Goal: Information Seeking & Learning: Learn about a topic

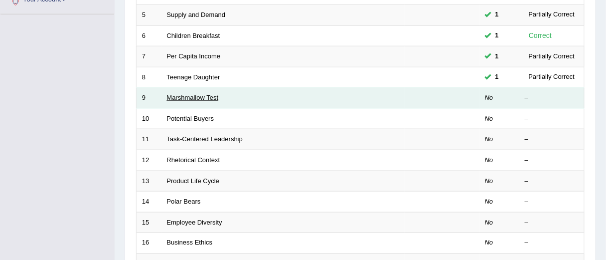
click at [190, 97] on link "Marshmallow Test" at bounding box center [193, 97] width 52 height 7
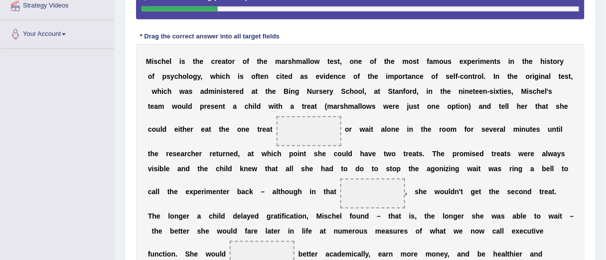
scroll to position [279, 0]
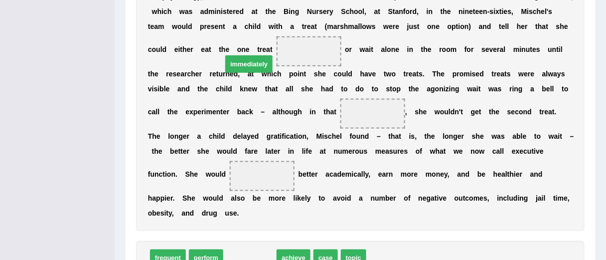
drag, startPoint x: 248, startPoint y: 239, endPoint x: 249, endPoint y: 46, distance: 192.9
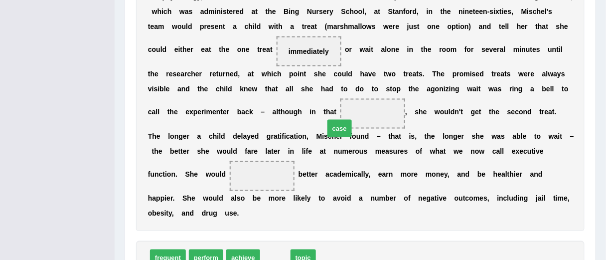
drag, startPoint x: 279, startPoint y: 245, endPoint x: 343, endPoint y: 116, distance: 144.2
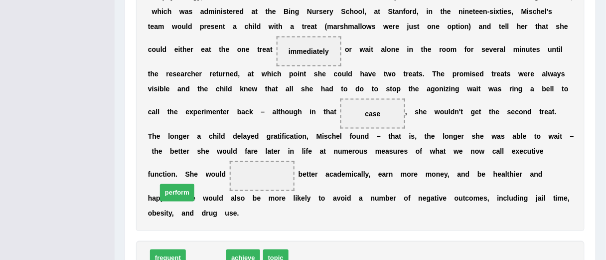
drag, startPoint x: 202, startPoint y: 242, endPoint x: 172, endPoint y: 177, distance: 70.9
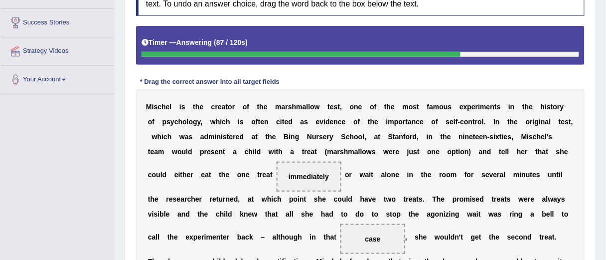
scroll to position [314, 0]
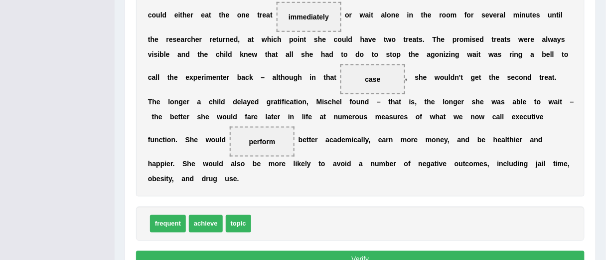
click at [348, 251] on button "Verify" at bounding box center [360, 259] width 449 height 17
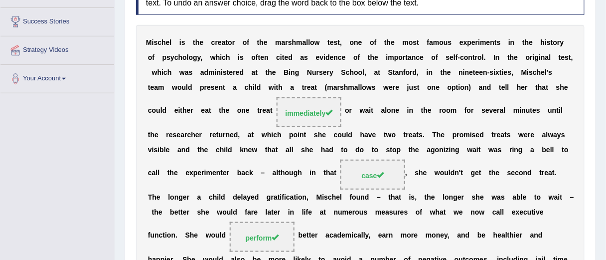
scroll to position [0, 0]
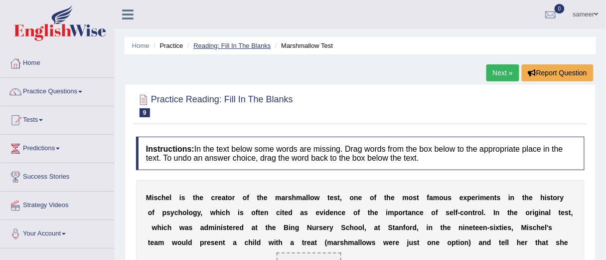
click at [242, 44] on link "Reading: Fill In The Blanks" at bounding box center [231, 45] width 77 height 7
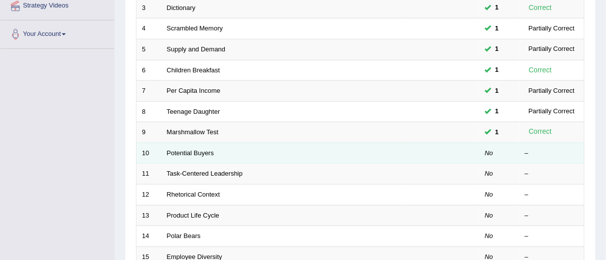
scroll to position [199, 0]
click at [185, 149] on link "Potential Buyers" at bounding box center [190, 152] width 47 height 7
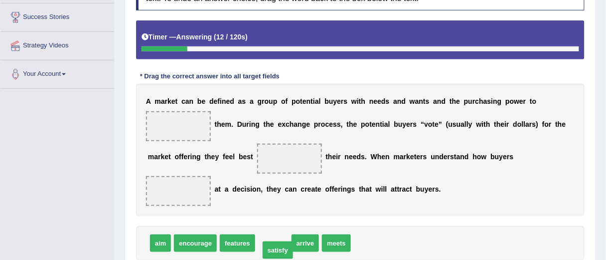
drag, startPoint x: 270, startPoint y: 226, endPoint x: 275, endPoint y: 233, distance: 8.3
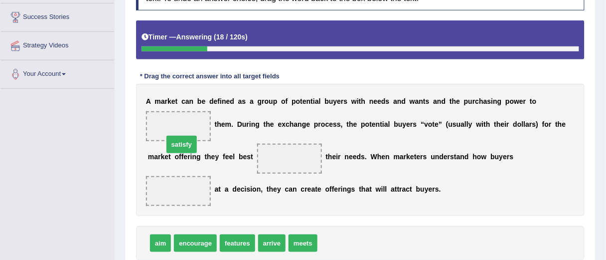
drag, startPoint x: 333, startPoint y: 227, endPoint x: 179, endPoint y: 129, distance: 182.9
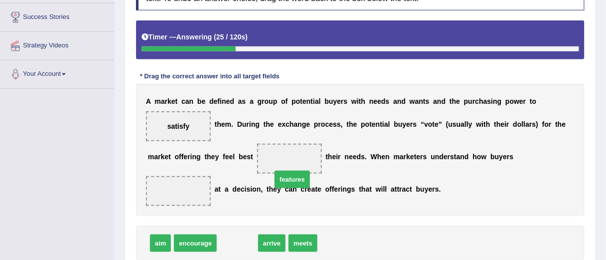
drag, startPoint x: 236, startPoint y: 228, endPoint x: 291, endPoint y: 164, distance: 84.1
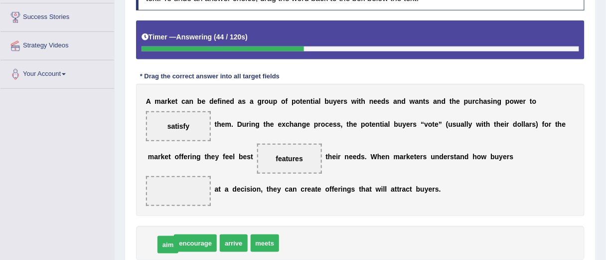
drag, startPoint x: 160, startPoint y: 224, endPoint x: 168, endPoint y: 225, distance: 8.5
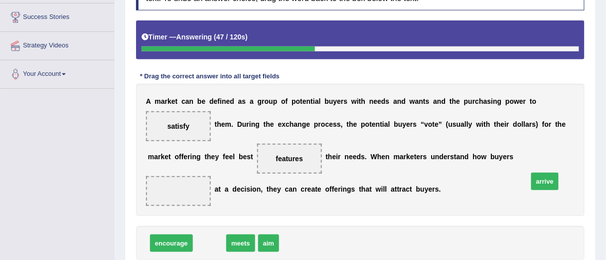
drag, startPoint x: 211, startPoint y: 224, endPoint x: 546, endPoint y: 163, distance: 340.6
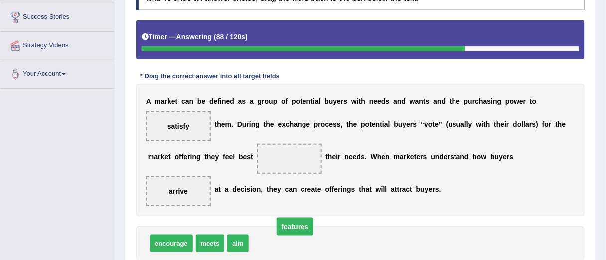
drag, startPoint x: 297, startPoint y: 158, endPoint x: 303, endPoint y: 225, distance: 68.1
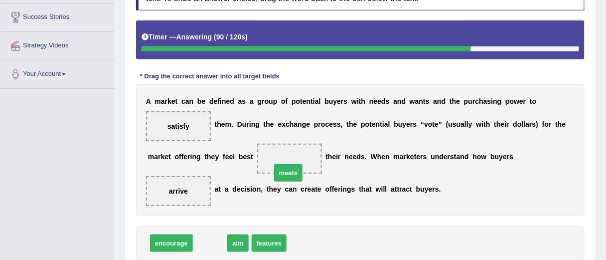
drag, startPoint x: 210, startPoint y: 223, endPoint x: 289, endPoint y: 156, distance: 103.2
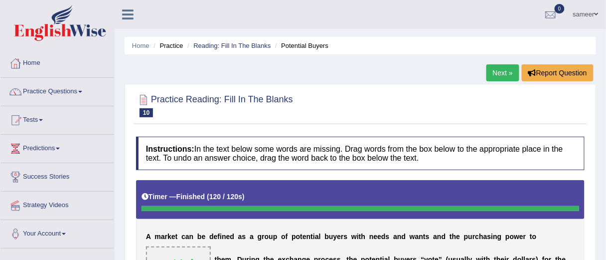
click at [234, 40] on ul "Home Practice Reading: Fill In The Blanks Potential Buyers" at bounding box center [361, 45] width 472 height 17
click at [229, 44] on link "Reading: Fill In The Blanks" at bounding box center [231, 45] width 77 height 7
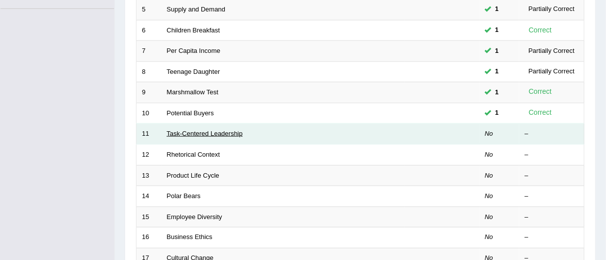
click at [207, 132] on link "Task-Centered Leadership" at bounding box center [205, 133] width 76 height 7
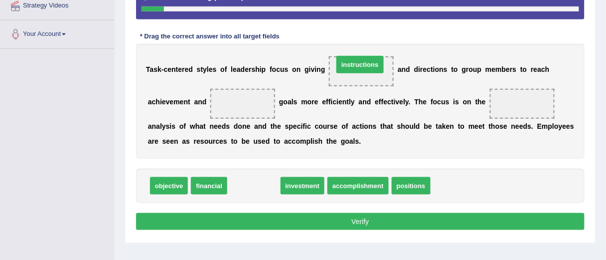
drag, startPoint x: 251, startPoint y: 185, endPoint x: 353, endPoint y: 65, distance: 157.7
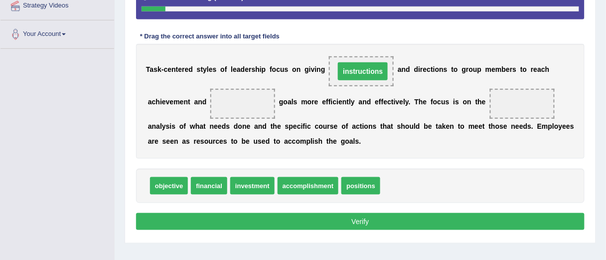
scroll to position [160, 0]
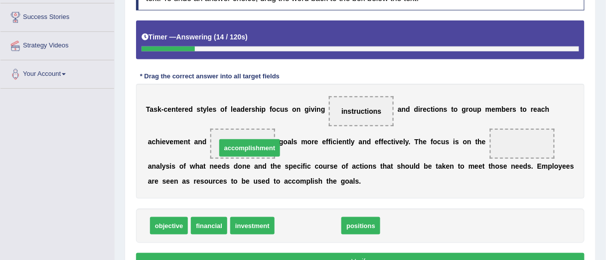
drag, startPoint x: 310, startPoint y: 226, endPoint x: 251, endPoint y: 148, distance: 97.6
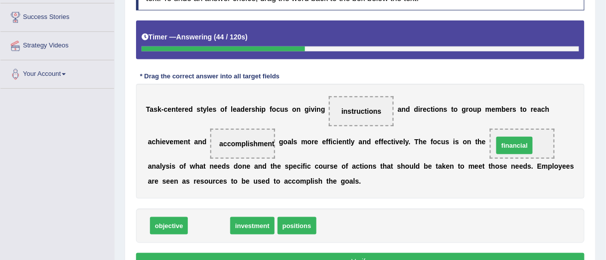
drag, startPoint x: 214, startPoint y: 225, endPoint x: 520, endPoint y: 145, distance: 315.9
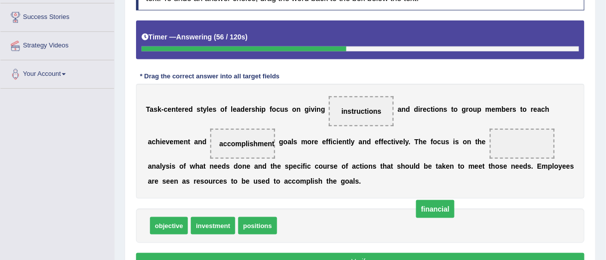
drag, startPoint x: 511, startPoint y: 140, endPoint x: 420, endPoint y: 210, distance: 115.2
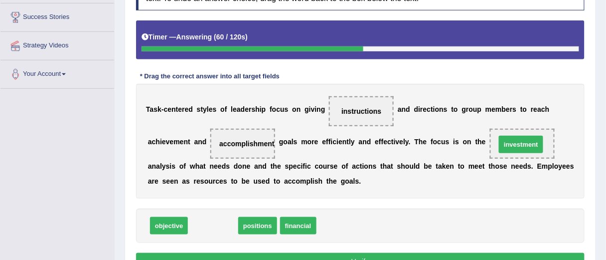
drag, startPoint x: 204, startPoint y: 223, endPoint x: 512, endPoint y: 142, distance: 318.6
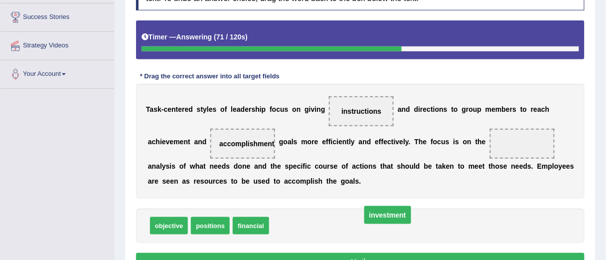
drag, startPoint x: 513, startPoint y: 142, endPoint x: 372, endPoint y: 216, distance: 159.2
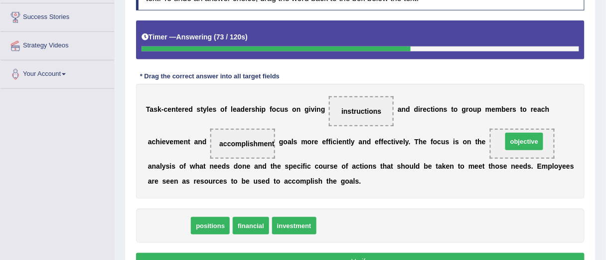
drag, startPoint x: 168, startPoint y: 223, endPoint x: 523, endPoint y: 140, distance: 364.5
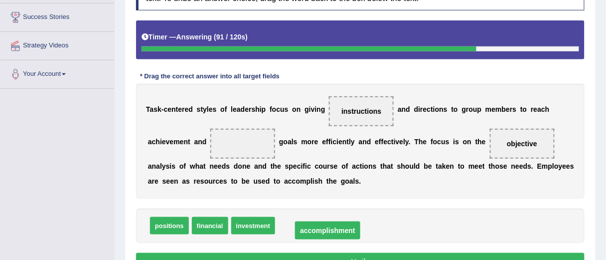
drag, startPoint x: 251, startPoint y: 143, endPoint x: 326, endPoint y: 229, distance: 113.8
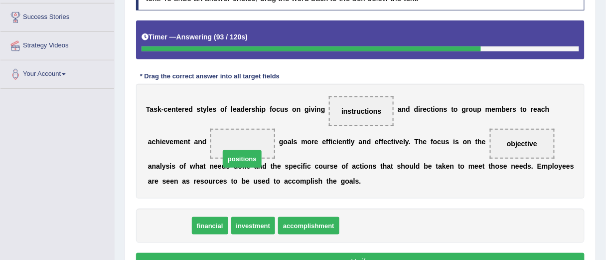
drag, startPoint x: 174, startPoint y: 226, endPoint x: 253, endPoint y: 151, distance: 108.6
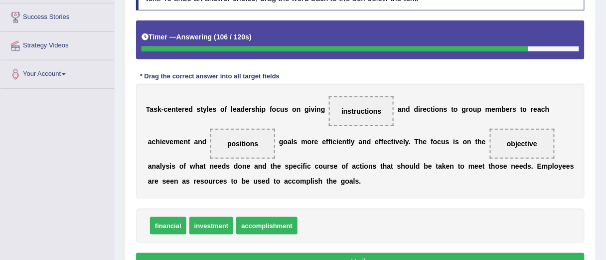
scroll to position [199, 0]
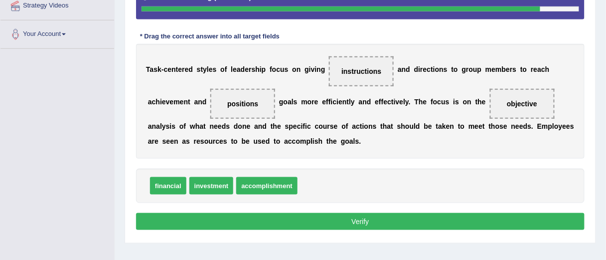
click at [431, 219] on button "Verify" at bounding box center [360, 221] width 449 height 17
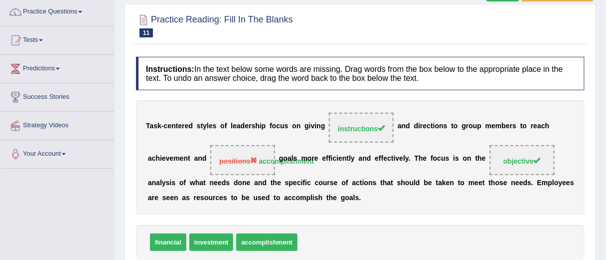
scroll to position [0, 0]
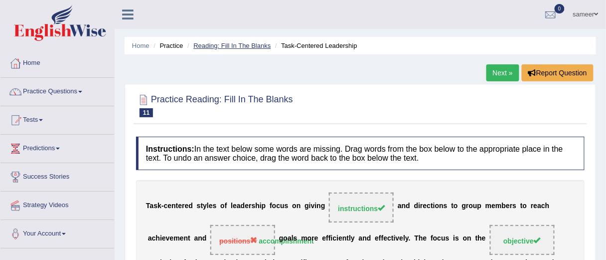
click at [236, 44] on link "Reading: Fill In The Blanks" at bounding box center [231, 45] width 77 height 7
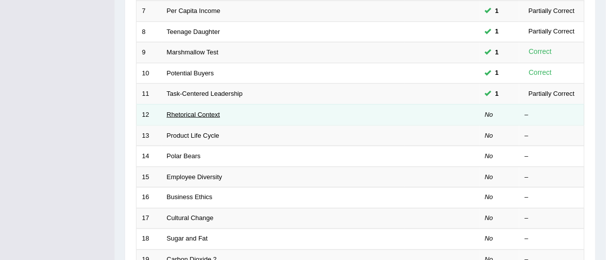
click at [197, 114] on link "Rhetorical Context" at bounding box center [193, 114] width 53 height 7
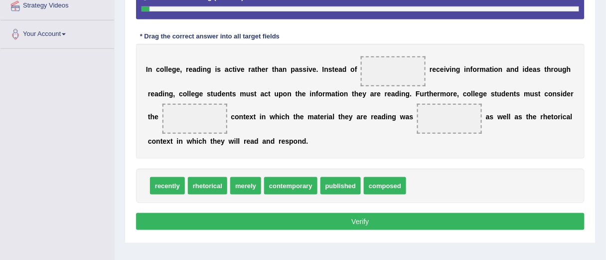
scroll to position [160, 0]
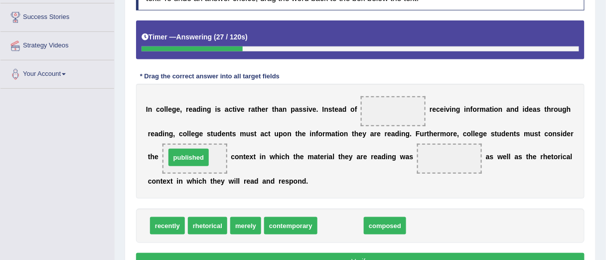
drag, startPoint x: 333, startPoint y: 226, endPoint x: 181, endPoint y: 158, distance: 166.2
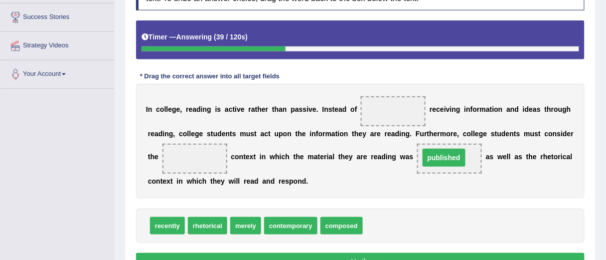
drag, startPoint x: 181, startPoint y: 158, endPoint x: 431, endPoint y: 157, distance: 249.7
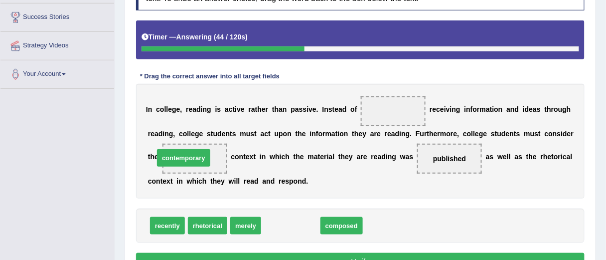
drag, startPoint x: 282, startPoint y: 225, endPoint x: 175, endPoint y: 158, distance: 125.7
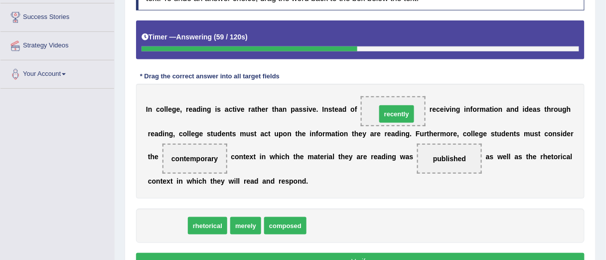
drag, startPoint x: 173, startPoint y: 225, endPoint x: 403, endPoint y: 114, distance: 255.0
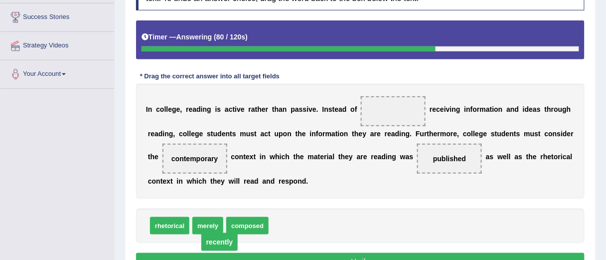
drag, startPoint x: 385, startPoint y: 110, endPoint x: 200, endPoint y: 237, distance: 224.8
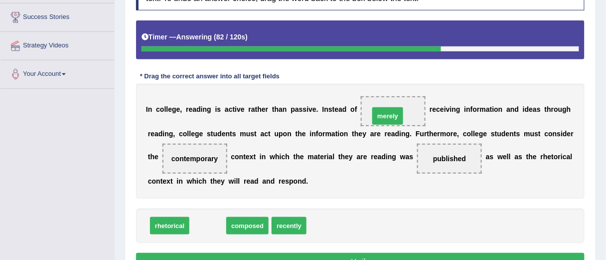
drag, startPoint x: 203, startPoint y: 227, endPoint x: 384, endPoint y: 116, distance: 212.4
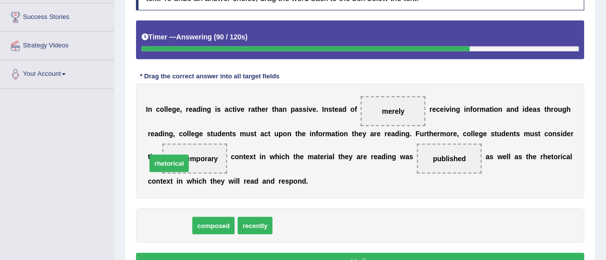
drag, startPoint x: 175, startPoint y: 220, endPoint x: 183, endPoint y: 161, distance: 59.9
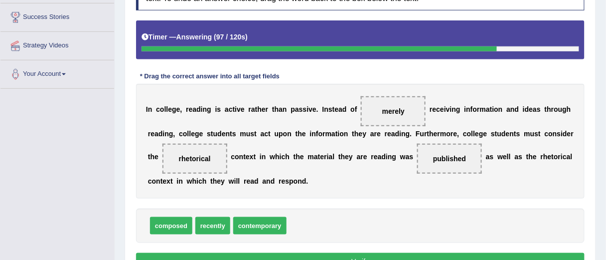
scroll to position [199, 0]
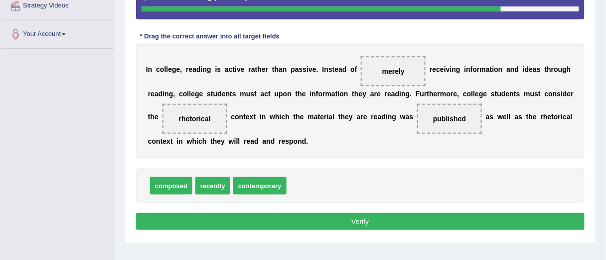
click at [402, 222] on button "Verify" at bounding box center [360, 221] width 449 height 17
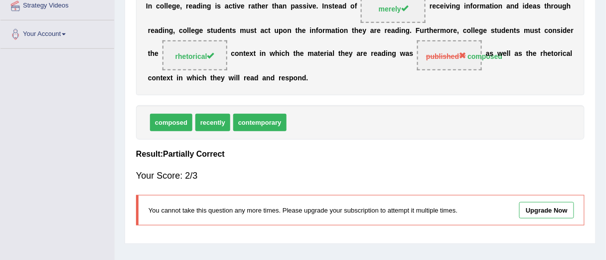
scroll to position [160, 0]
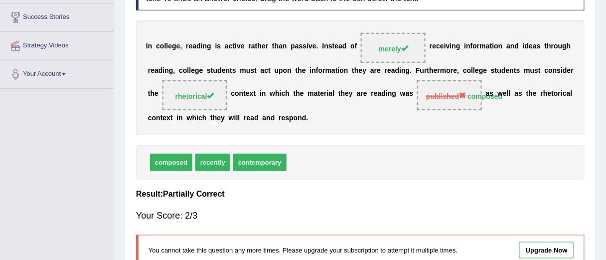
click at [468, 97] on strong "composed" at bounding box center [485, 96] width 35 height 8
click at [437, 98] on span "published" at bounding box center [446, 96] width 40 height 8
click at [435, 99] on span "published" at bounding box center [446, 96] width 40 height 8
click at [432, 102] on span "published composed" at bounding box center [449, 95] width 65 height 30
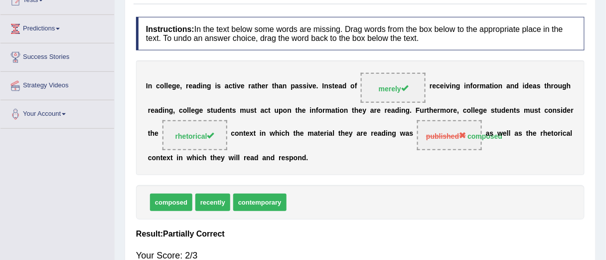
scroll to position [0, 0]
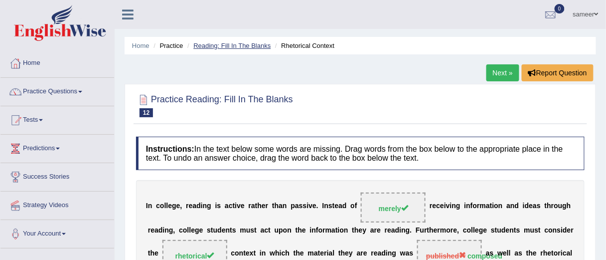
click at [239, 45] on link "Reading: Fill In The Blanks" at bounding box center [231, 45] width 77 height 7
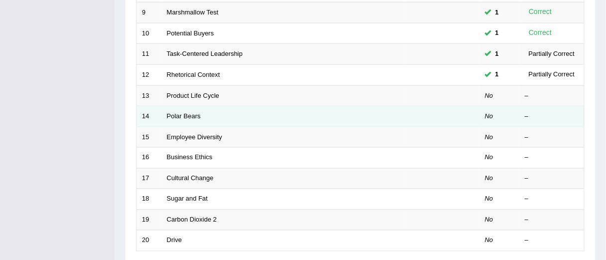
scroll to position [319, 0]
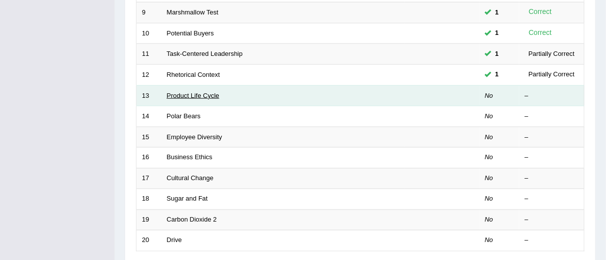
click at [207, 93] on link "Product Life Cycle" at bounding box center [193, 95] width 53 height 7
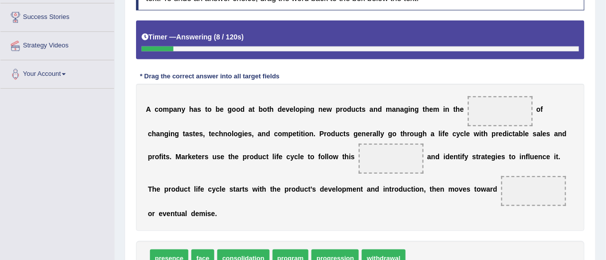
scroll to position [199, 0]
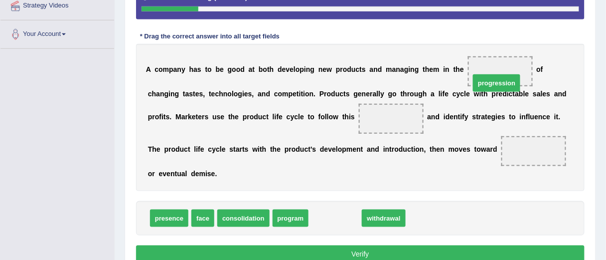
drag, startPoint x: 337, startPoint y: 217, endPoint x: 498, endPoint y: 82, distance: 210.9
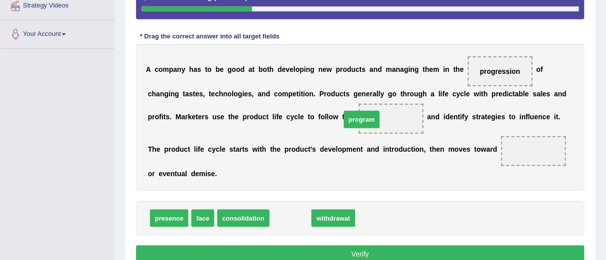
drag, startPoint x: 291, startPoint y: 216, endPoint x: 362, endPoint y: 118, distance: 121.7
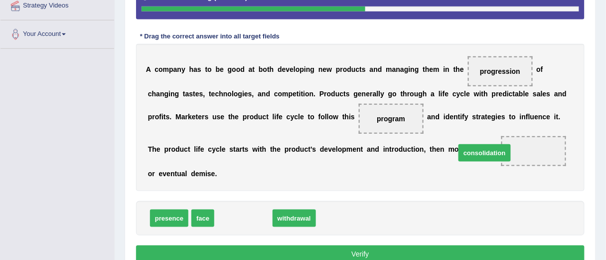
drag, startPoint x: 235, startPoint y: 217, endPoint x: 476, endPoint y: 152, distance: 249.5
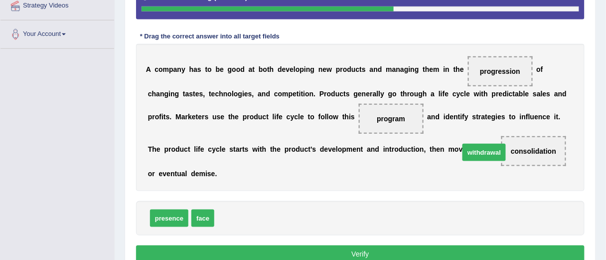
drag, startPoint x: 241, startPoint y: 217, endPoint x: 487, endPoint y: 151, distance: 253.9
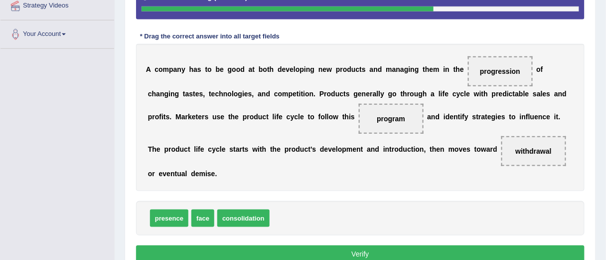
scroll to position [160, 0]
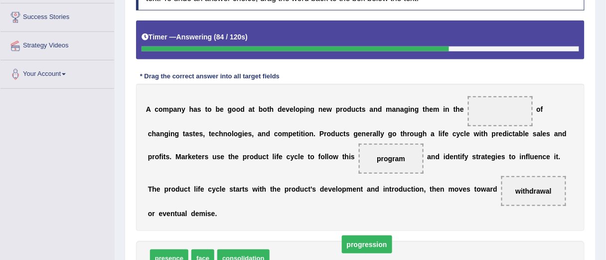
drag, startPoint x: 493, startPoint y: 110, endPoint x: 360, endPoint y: 246, distance: 190.0
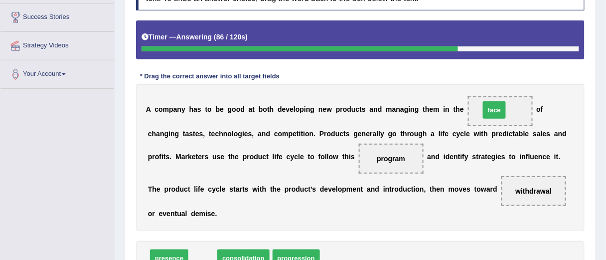
drag, startPoint x: 204, startPoint y: 256, endPoint x: 496, endPoint y: 109, distance: 326.8
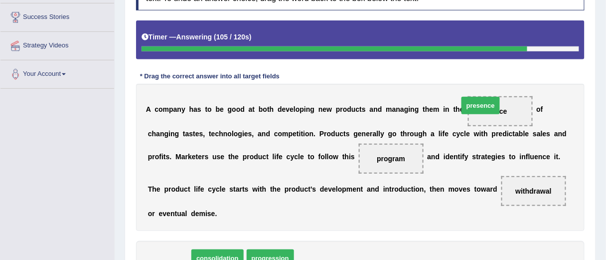
drag, startPoint x: 175, startPoint y: 251, endPoint x: 488, endPoint y: 100, distance: 347.8
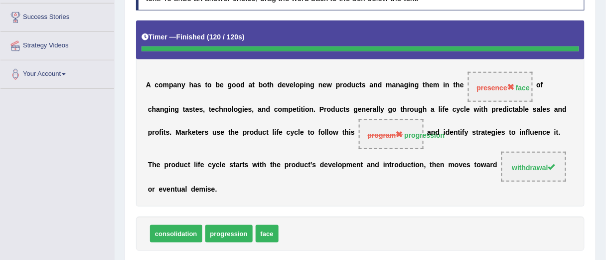
scroll to position [0, 0]
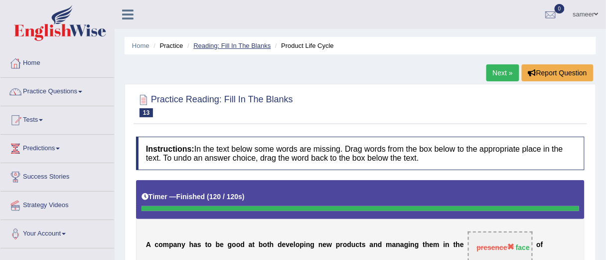
click at [244, 47] on link "Reading: Fill In The Blanks" at bounding box center [231, 45] width 77 height 7
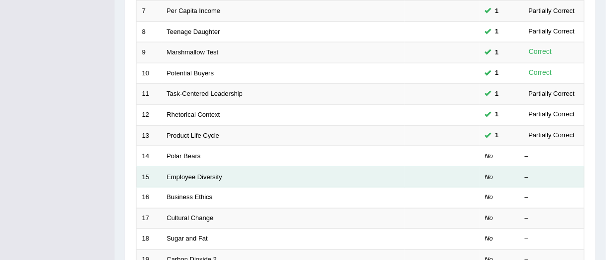
scroll to position [279, 0]
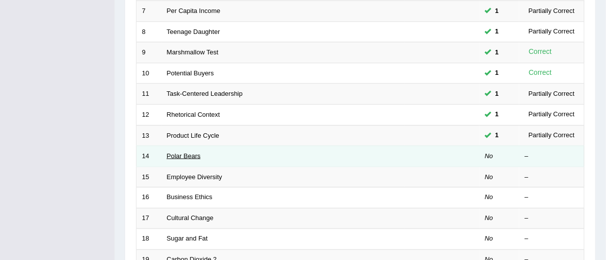
click at [185, 154] on link "Polar Bears" at bounding box center [184, 155] width 34 height 7
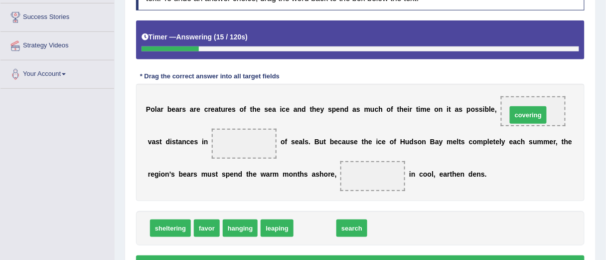
drag, startPoint x: 314, startPoint y: 228, endPoint x: 527, endPoint y: 115, distance: 241.5
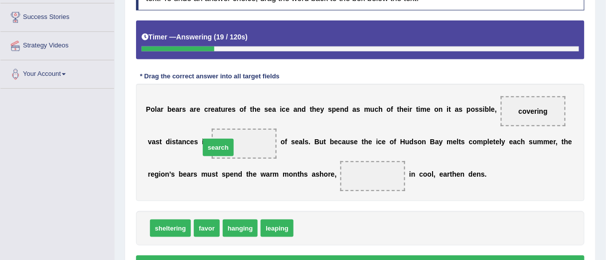
drag, startPoint x: 308, startPoint y: 230, endPoint x: 215, endPoint y: 148, distance: 123.6
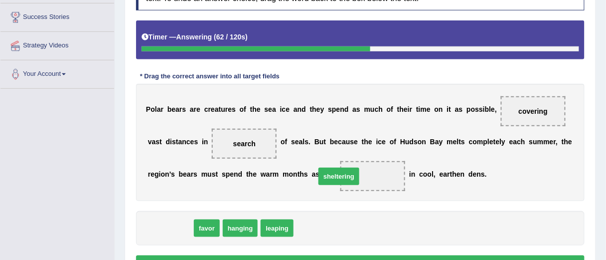
drag, startPoint x: 179, startPoint y: 228, endPoint x: 348, endPoint y: 176, distance: 176.3
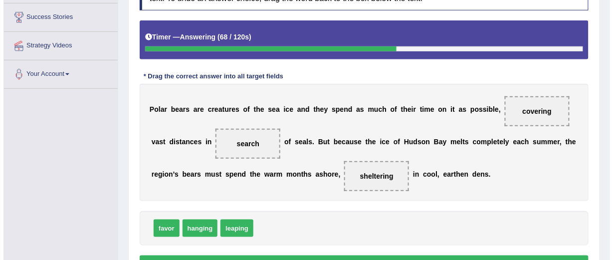
scroll to position [199, 0]
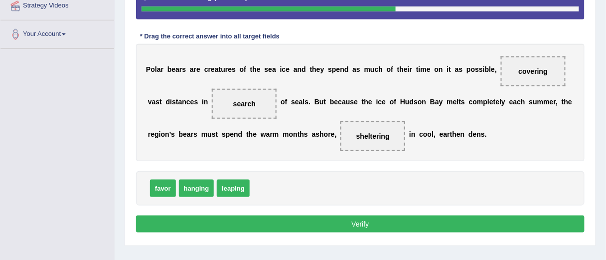
click at [362, 219] on button "Verify" at bounding box center [360, 223] width 449 height 17
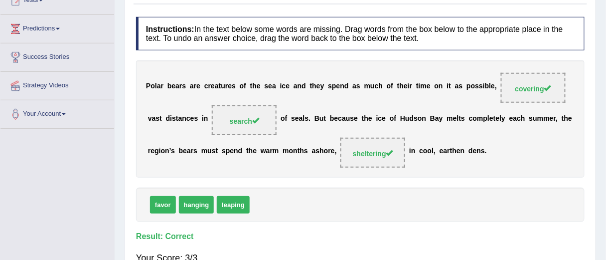
scroll to position [0, 0]
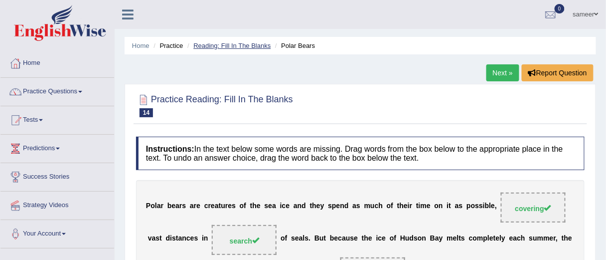
click at [236, 45] on link "Reading: Fill In The Blanks" at bounding box center [231, 45] width 77 height 7
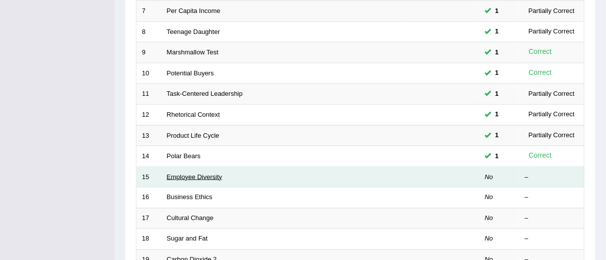
click at [211, 175] on link "Employee Diversity" at bounding box center [194, 176] width 55 height 7
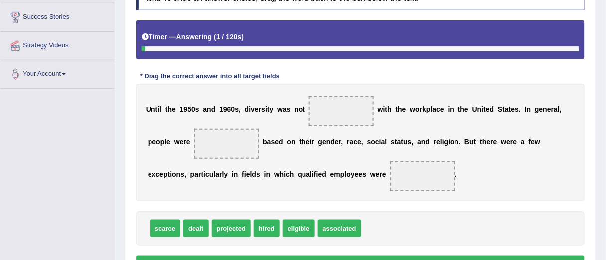
scroll to position [160, 0]
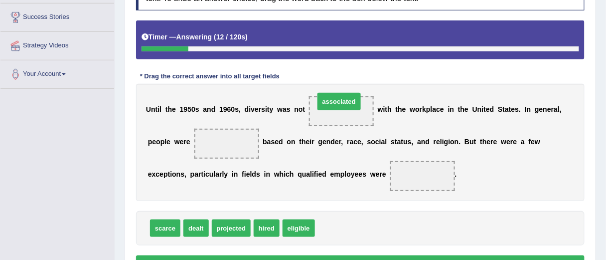
drag, startPoint x: 339, startPoint y: 228, endPoint x: 341, endPoint y: 105, distance: 123.1
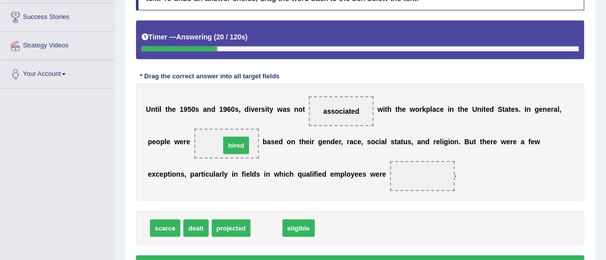
drag, startPoint x: 263, startPoint y: 228, endPoint x: 232, endPoint y: 144, distance: 89.3
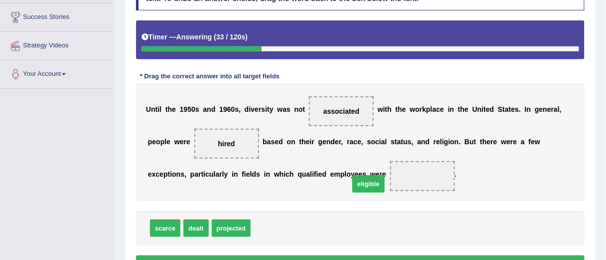
drag, startPoint x: 267, startPoint y: 225, endPoint x: 379, endPoint y: 173, distance: 122.9
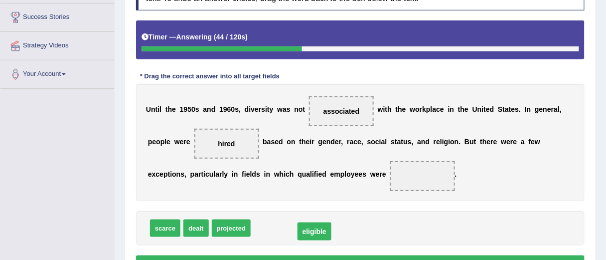
drag, startPoint x: 375, startPoint y: 172, endPoint x: 267, endPoint y: 226, distance: 121.0
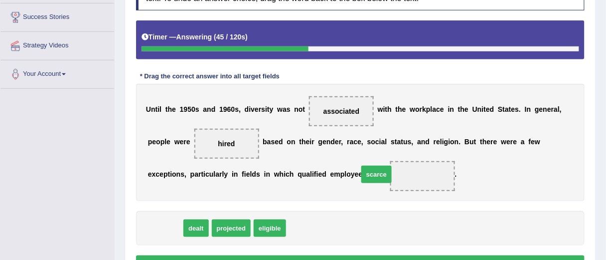
drag, startPoint x: 166, startPoint y: 225, endPoint x: 377, endPoint y: 171, distance: 217.6
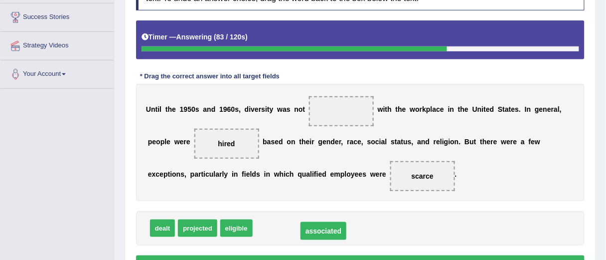
drag, startPoint x: 343, startPoint y: 109, endPoint x: 323, endPoint y: 232, distance: 124.3
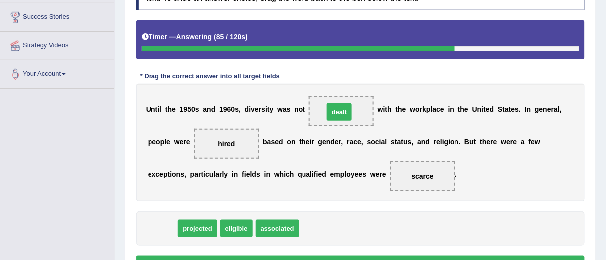
drag, startPoint x: 169, startPoint y: 227, endPoint x: 349, endPoint y: 105, distance: 217.5
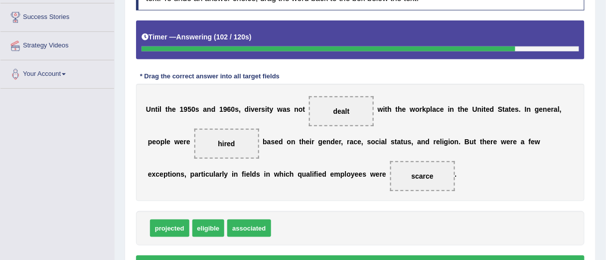
scroll to position [199, 0]
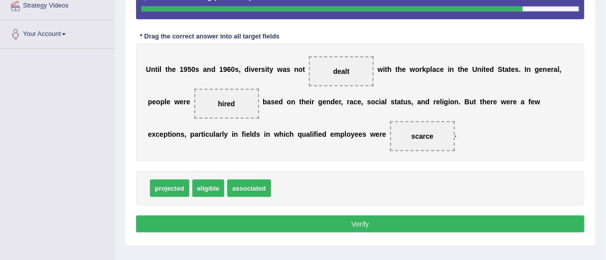
click at [408, 223] on button "Verify" at bounding box center [360, 223] width 449 height 17
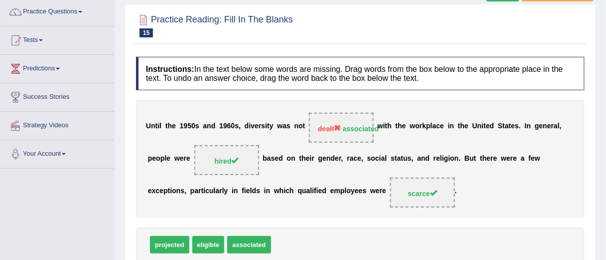
scroll to position [0, 0]
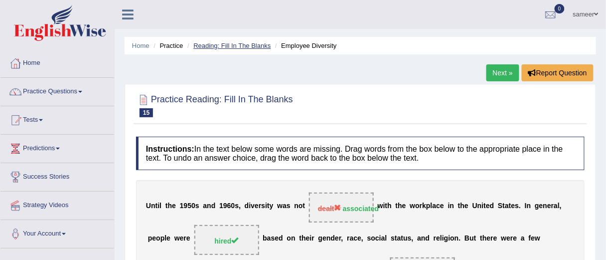
click at [245, 43] on link "Reading: Fill In The Blanks" at bounding box center [231, 45] width 77 height 7
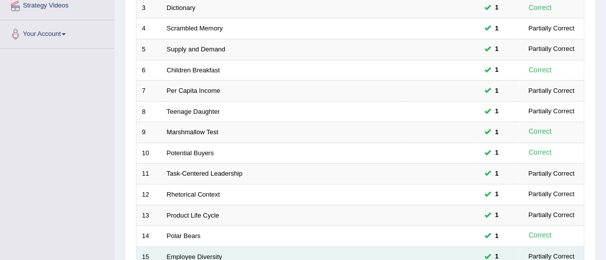
scroll to position [359, 0]
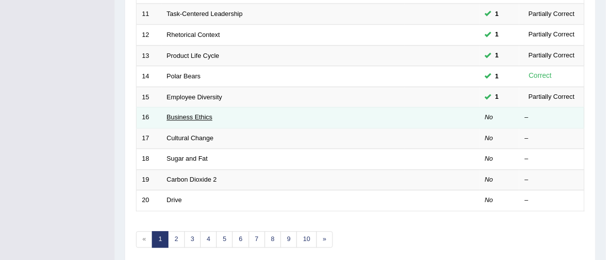
click at [196, 115] on link "Business Ethics" at bounding box center [190, 117] width 46 height 7
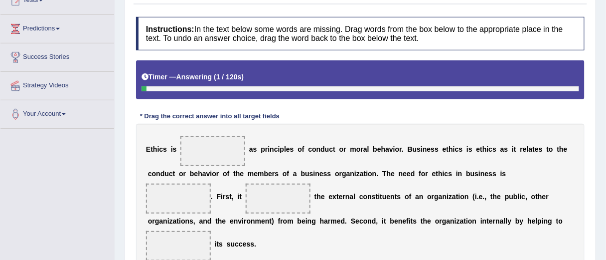
scroll to position [199, 0]
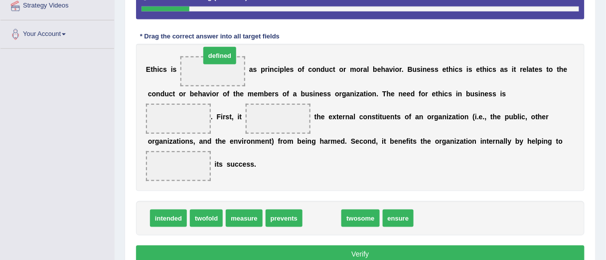
drag, startPoint x: 325, startPoint y: 236, endPoint x: 222, endPoint y: 73, distance: 192.0
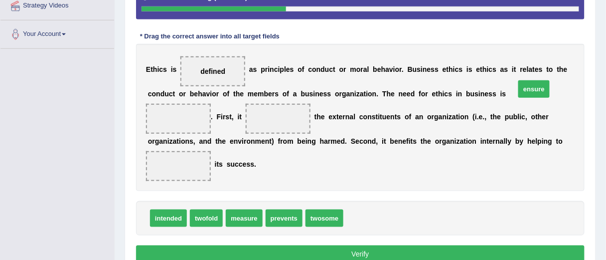
drag, startPoint x: 362, startPoint y: 235, endPoint x: 534, endPoint y: 106, distance: 215.0
drag, startPoint x: 535, startPoint y: 102, endPoint x: 423, endPoint y: 244, distance: 180.7
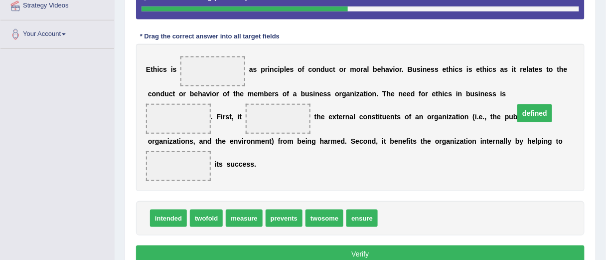
drag, startPoint x: 226, startPoint y: 76, endPoint x: 541, endPoint y: 112, distance: 317.1
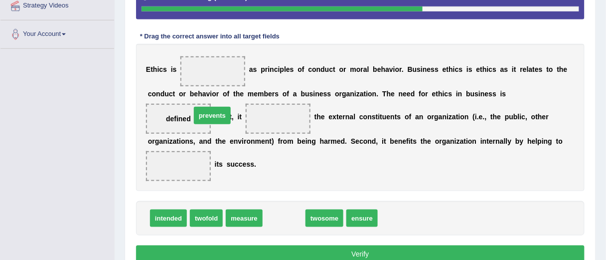
drag, startPoint x: 283, startPoint y: 233, endPoint x: 219, endPoint y: 134, distance: 117.9
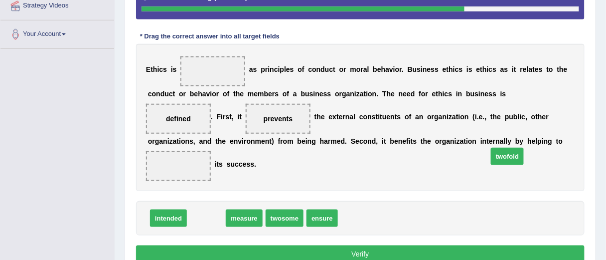
drag, startPoint x: 200, startPoint y: 234, endPoint x: 503, endPoint y: 171, distance: 309.0
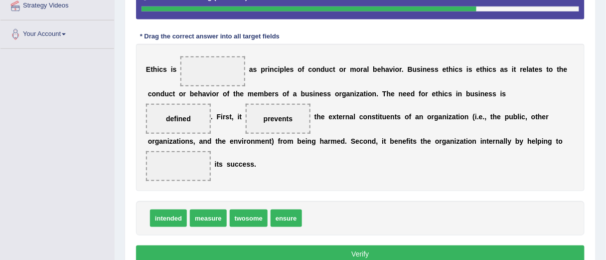
drag, startPoint x: 509, startPoint y: 167, endPoint x: 375, endPoint y: 223, distance: 145.2
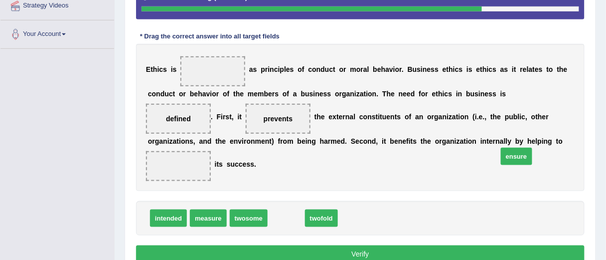
drag, startPoint x: 280, startPoint y: 236, endPoint x: 510, endPoint y: 175, distance: 238.2
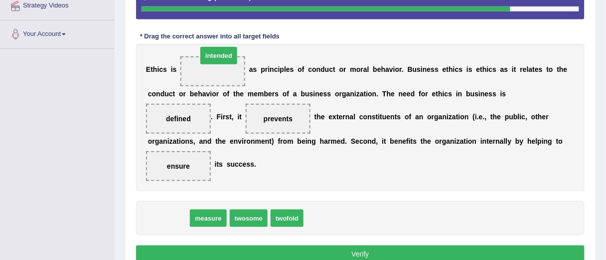
drag, startPoint x: 171, startPoint y: 234, endPoint x: 222, endPoint y: 71, distance: 170.1
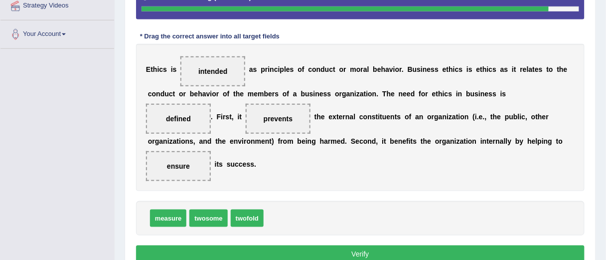
scroll to position [264, 0]
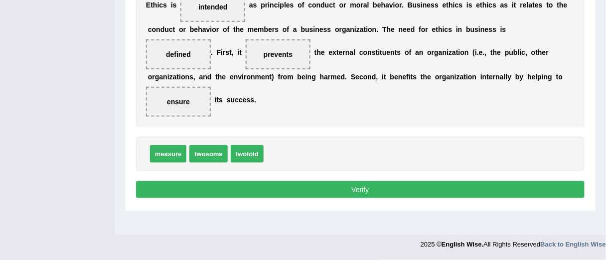
click at [379, 198] on button "Verify" at bounding box center [360, 189] width 449 height 17
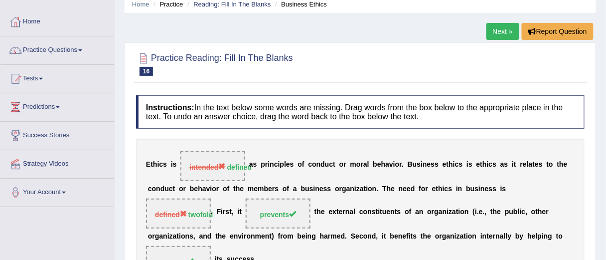
scroll to position [0, 0]
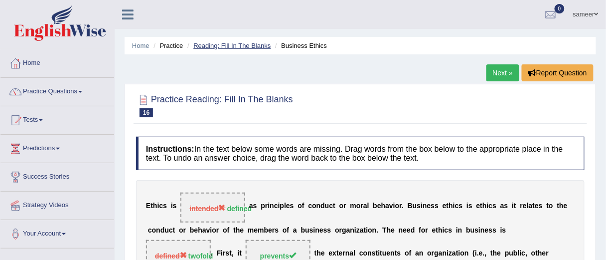
click at [235, 46] on link "Reading: Fill In The Blanks" at bounding box center [231, 45] width 77 height 7
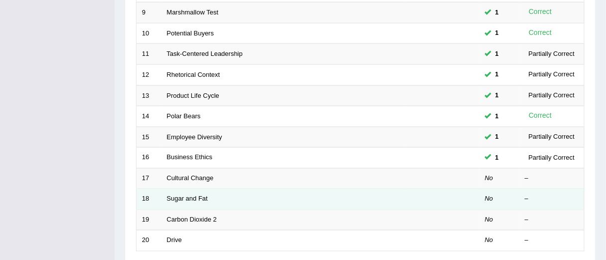
scroll to position [319, 0]
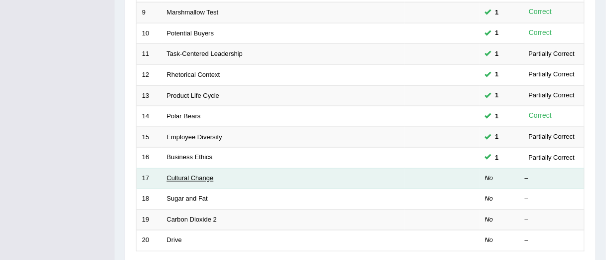
click at [201, 177] on link "Cultural Change" at bounding box center [190, 177] width 47 height 7
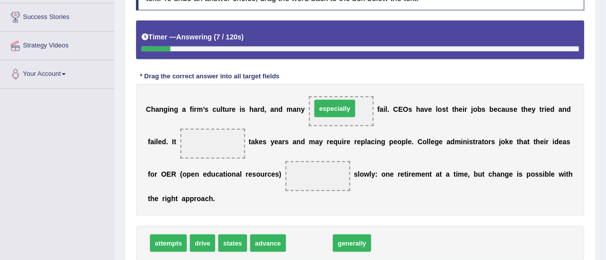
drag, startPoint x: 317, startPoint y: 244, endPoint x: 346, endPoint y: 111, distance: 136.3
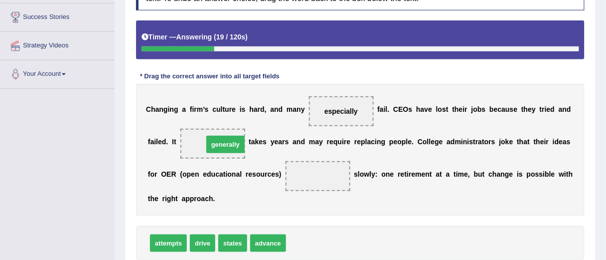
drag, startPoint x: 304, startPoint y: 243, endPoint x: 222, endPoint y: 146, distance: 126.3
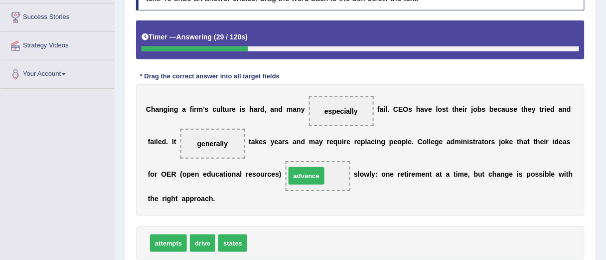
drag, startPoint x: 267, startPoint y: 241, endPoint x: 306, endPoint y: 174, distance: 77.3
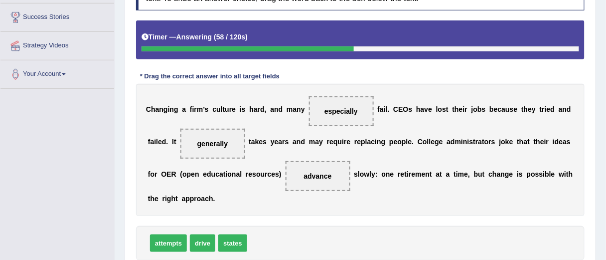
scroll to position [199, 0]
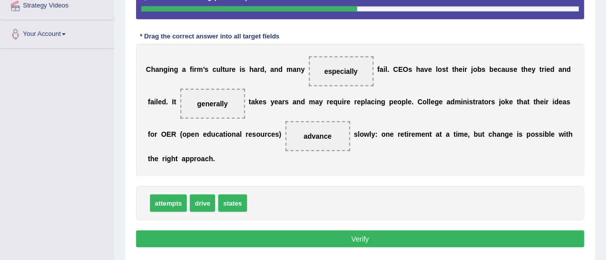
click at [360, 239] on button "Verify" at bounding box center [360, 238] width 449 height 17
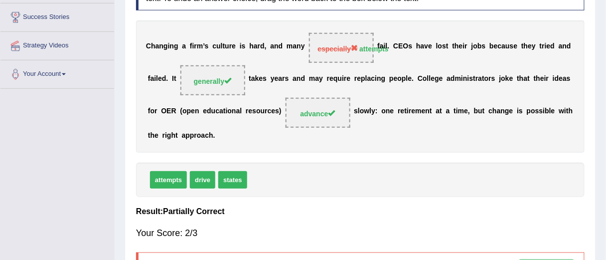
scroll to position [120, 0]
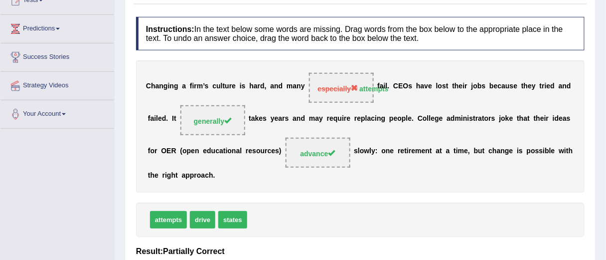
drag, startPoint x: 381, startPoint y: 90, endPoint x: 315, endPoint y: 95, distance: 66.5
click at [314, 85] on div "C h a n g i n g a f i r m ’ s c u l t u r e i s h a r d , a n d m a n y especia…" at bounding box center [360, 126] width 449 height 132
click at [385, 91] on div "C h a n g i n g a f i r m ’ s c u l t u r e i s h a r d , a n d m a n y especia…" at bounding box center [360, 126] width 449 height 132
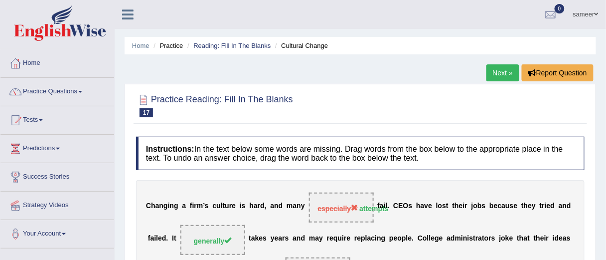
drag, startPoint x: 244, startPoint y: 46, endPoint x: 249, endPoint y: 50, distance: 6.4
click at [245, 46] on link "Reading: Fill In The Blanks" at bounding box center [231, 45] width 77 height 7
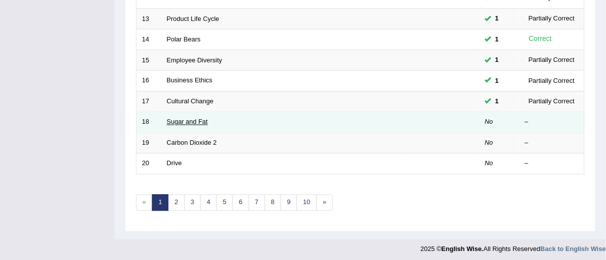
click at [197, 115] on td "Sugar and Fat" at bounding box center [283, 122] width 243 height 21
click at [195, 119] on link "Sugar and Fat" at bounding box center [187, 121] width 41 height 7
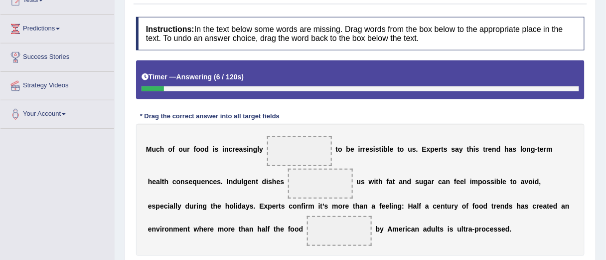
scroll to position [160, 0]
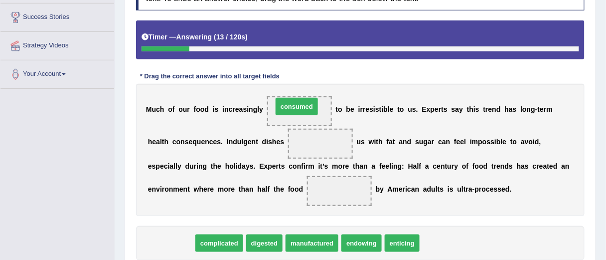
drag, startPoint x: 170, startPoint y: 238, endPoint x: 296, endPoint y: 101, distance: 185.6
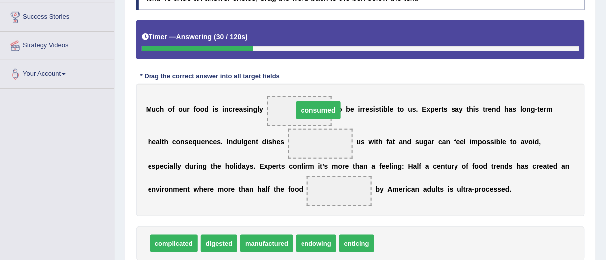
drag, startPoint x: 303, startPoint y: 110, endPoint x: 319, endPoint y: 111, distance: 16.0
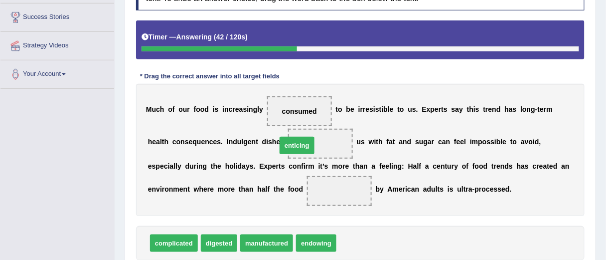
drag, startPoint x: 325, startPoint y: 216, endPoint x: 291, endPoint y: 144, distance: 80.0
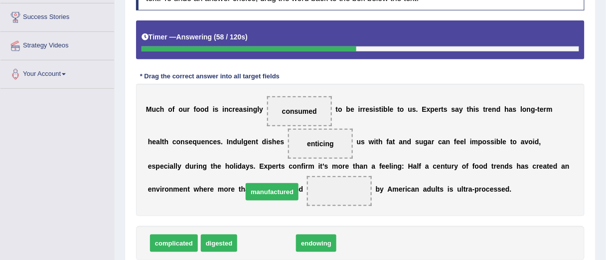
drag, startPoint x: 260, startPoint y: 229, endPoint x: 268, endPoint y: 191, distance: 39.1
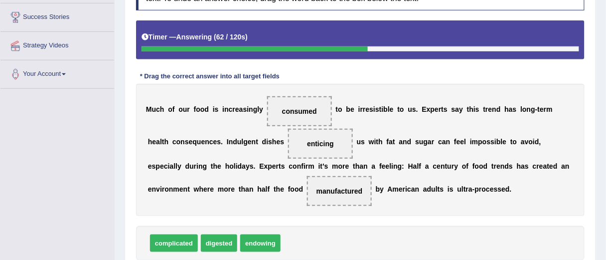
click at [296, 103] on span "consumed" at bounding box center [299, 111] width 65 height 30
drag, startPoint x: 293, startPoint y: 109, endPoint x: 275, endPoint y: 191, distance: 84.2
drag, startPoint x: 318, startPoint y: 238, endPoint x: 306, endPoint y: 112, distance: 126.7
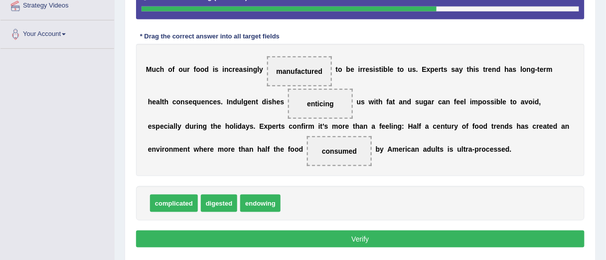
click at [384, 241] on button "Verify" at bounding box center [360, 238] width 449 height 17
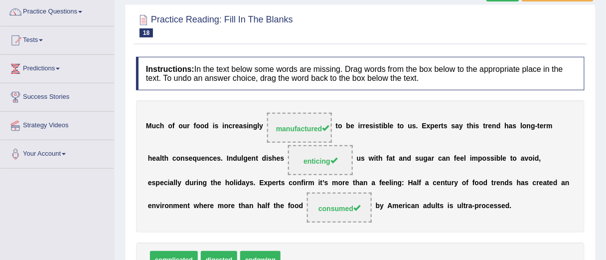
scroll to position [0, 0]
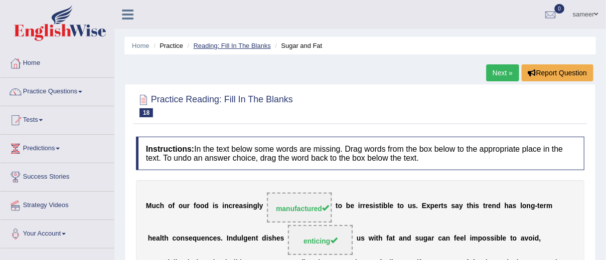
click at [244, 44] on link "Reading: Fill In The Blanks" at bounding box center [231, 45] width 77 height 7
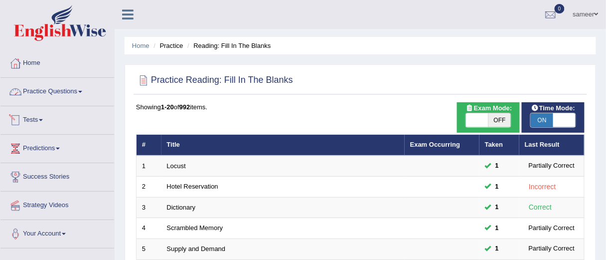
click at [81, 89] on link "Practice Questions" at bounding box center [57, 90] width 114 height 25
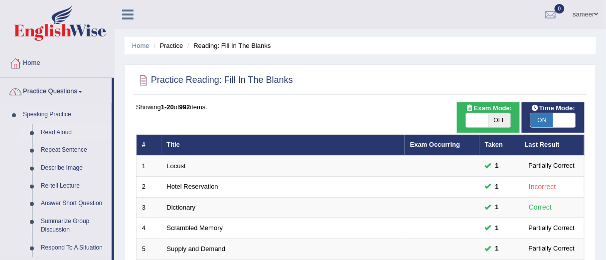
click at [62, 131] on link "Read Aloud" at bounding box center [73, 133] width 75 height 18
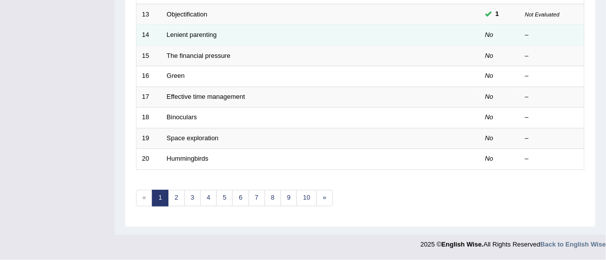
scroll to position [282, 0]
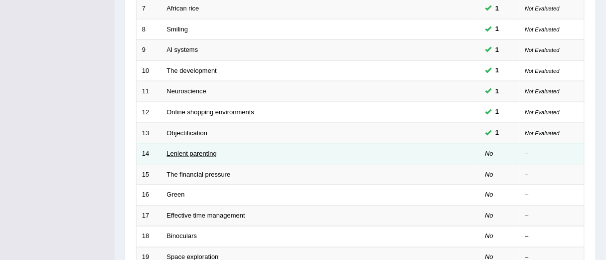
click at [193, 157] on link "Lenient parenting" at bounding box center [192, 153] width 50 height 7
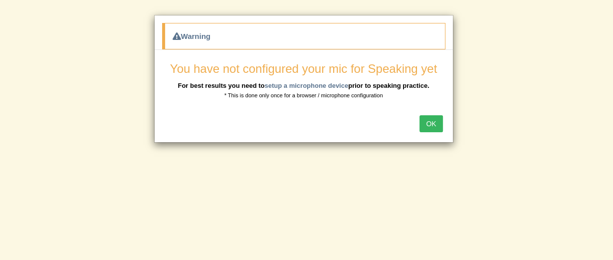
scroll to position [80, 0]
click at [432, 121] on button "OK" at bounding box center [430, 123] width 23 height 17
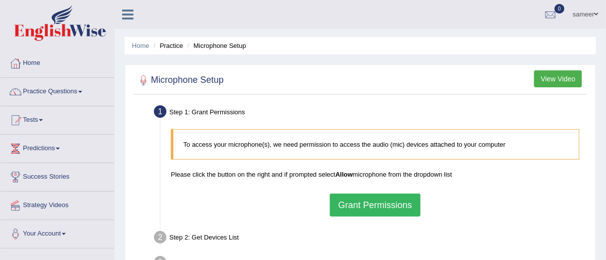
click at [394, 201] on button "Grant Permissions" at bounding box center [375, 204] width 91 height 23
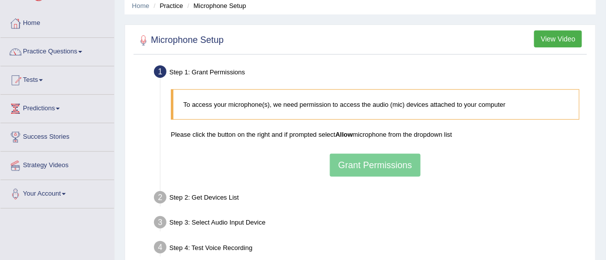
scroll to position [120, 0]
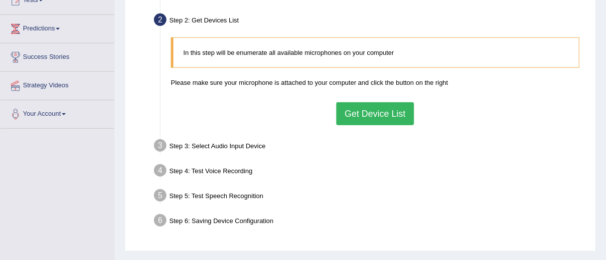
click at [379, 107] on button "Get Device List" at bounding box center [375, 113] width 78 height 23
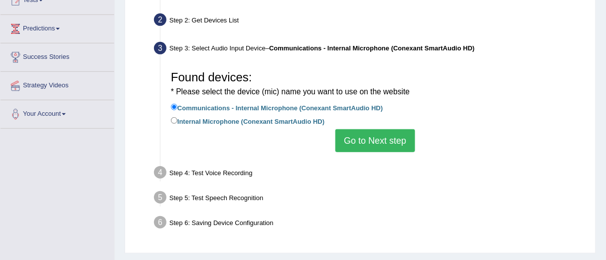
click at [379, 142] on button "Go to Next step" at bounding box center [374, 140] width 79 height 23
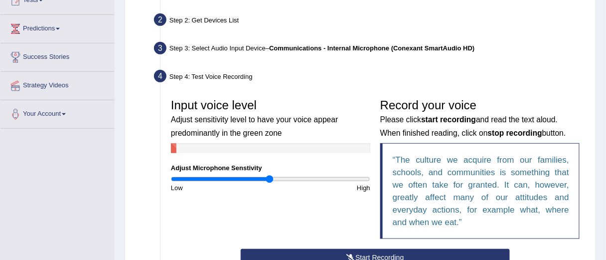
scroll to position [160, 0]
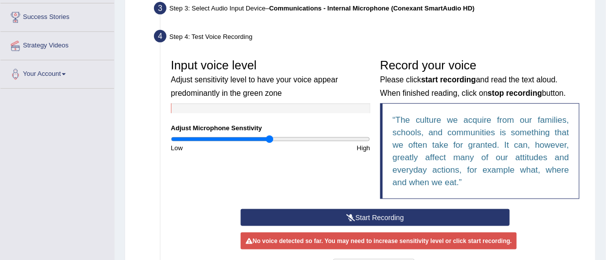
click at [377, 214] on button "Start Recording" at bounding box center [375, 217] width 269 height 17
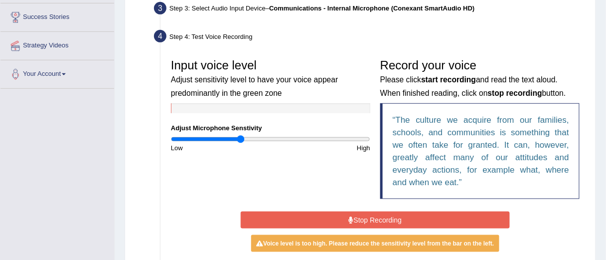
click at [241, 142] on input "range" at bounding box center [270, 139] width 199 height 8
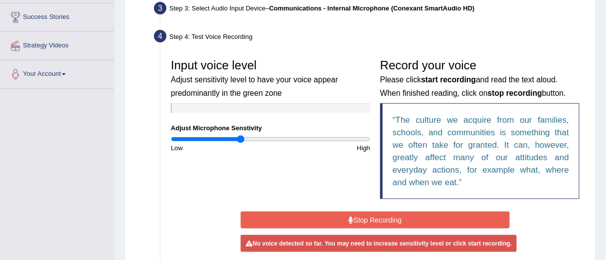
click at [343, 221] on button "Stop Recording" at bounding box center [375, 219] width 269 height 17
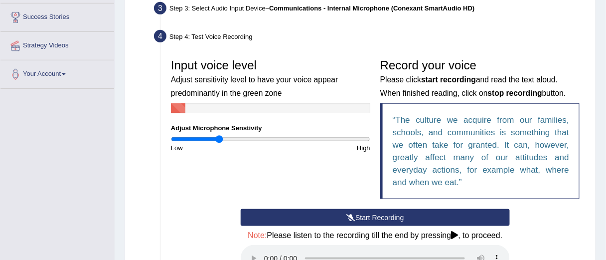
type input "0.48"
click at [218, 140] on input "range" at bounding box center [270, 139] width 199 height 8
click at [336, 216] on button "Start Recording" at bounding box center [375, 217] width 269 height 17
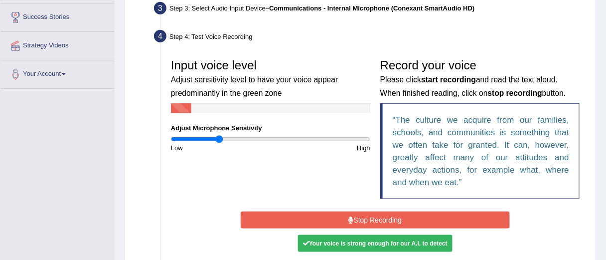
scroll to position [239, 0]
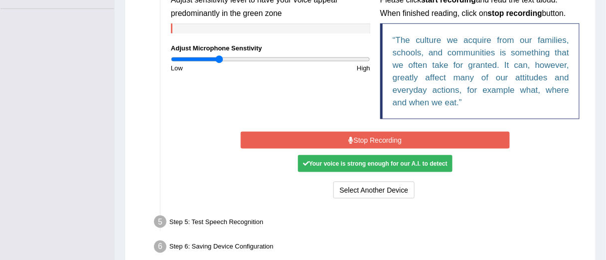
click at [367, 138] on button "Stop Recording" at bounding box center [375, 140] width 269 height 17
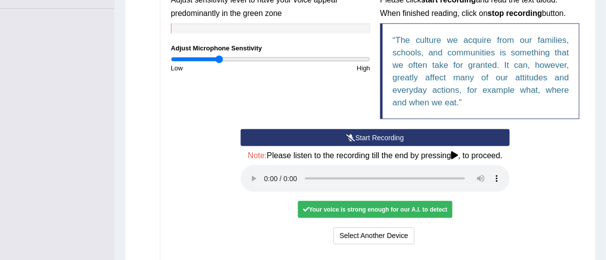
scroll to position [279, 0]
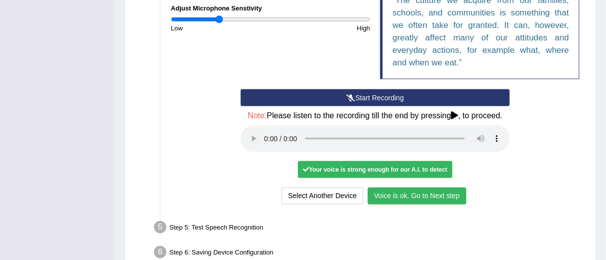
click at [438, 194] on button "Voice is ok. Go to Next step" at bounding box center [417, 195] width 99 height 17
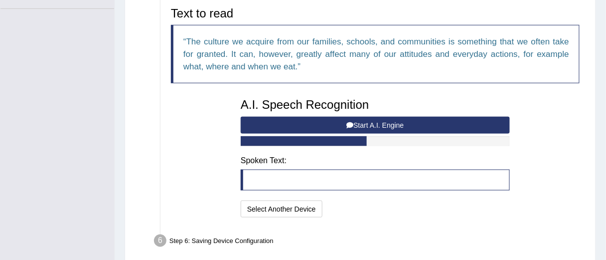
scroll to position [199, 0]
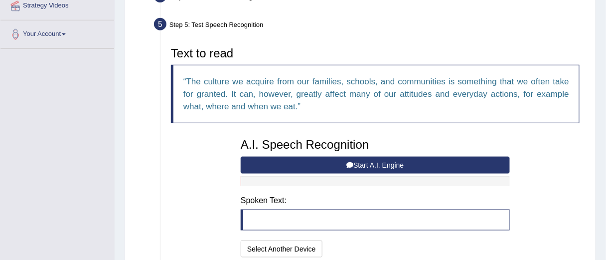
click at [386, 164] on button "Start A.I. Engine" at bounding box center [375, 165] width 269 height 17
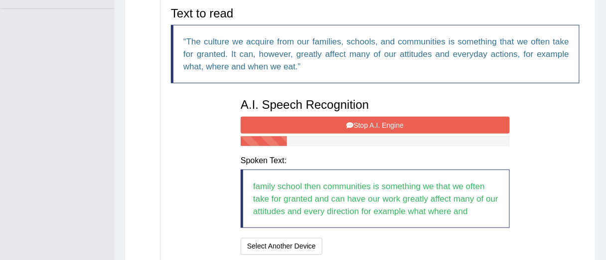
scroll to position [279, 0]
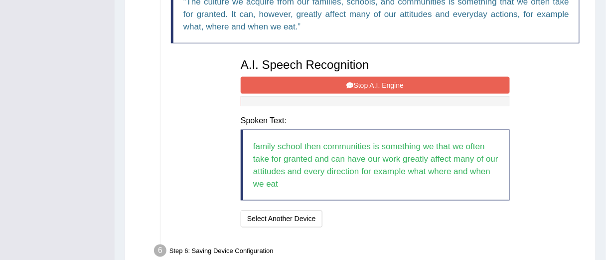
click at [350, 87] on icon at bounding box center [350, 85] width 7 height 7
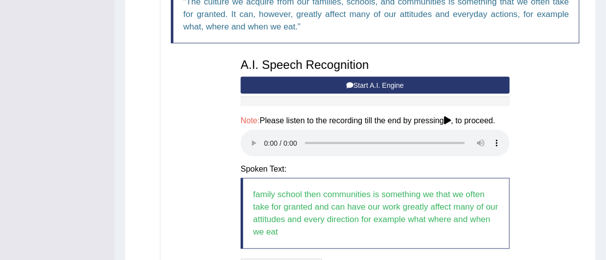
scroll to position [380, 0]
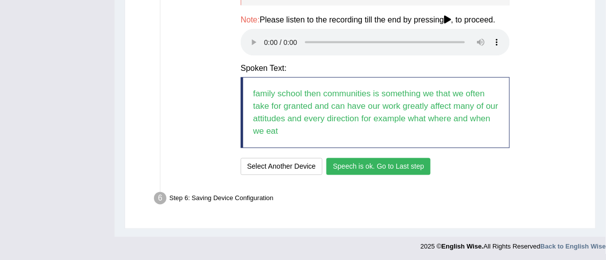
click at [384, 161] on button "Speech is ok. Go to Last step" at bounding box center [378, 166] width 104 height 17
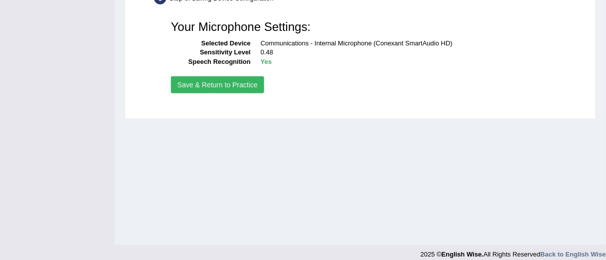
scroll to position [174, 0]
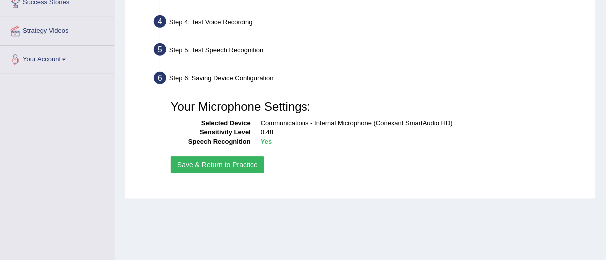
click at [238, 165] on button "Save & Return to Practice" at bounding box center [217, 164] width 93 height 17
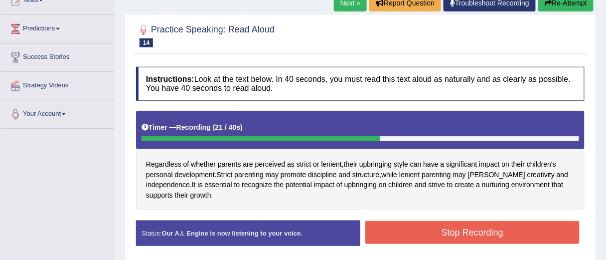
click at [437, 228] on button "Stop Recording" at bounding box center [472, 232] width 214 height 23
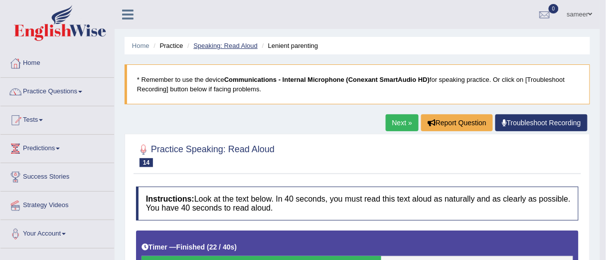
click at [238, 44] on link "Speaking: Read Aloud" at bounding box center [225, 45] width 64 height 7
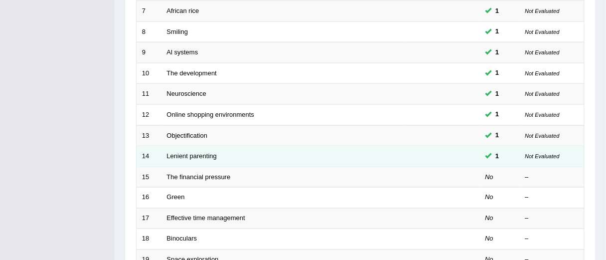
scroll to position [359, 0]
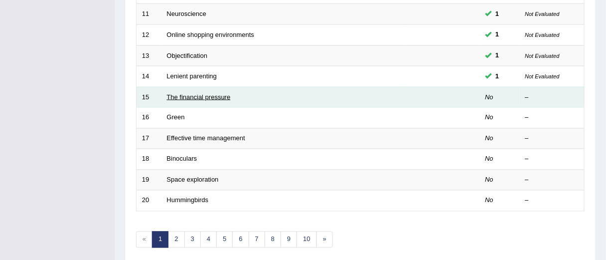
click at [199, 97] on link "The financial pressure" at bounding box center [199, 96] width 64 height 7
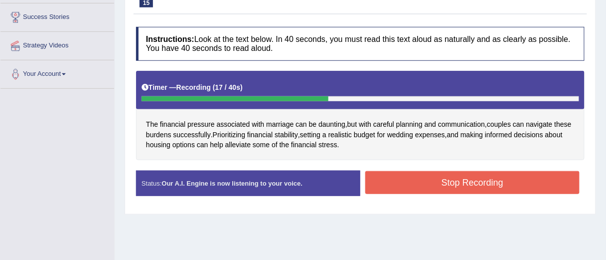
click at [430, 184] on button "Stop Recording" at bounding box center [472, 182] width 214 height 23
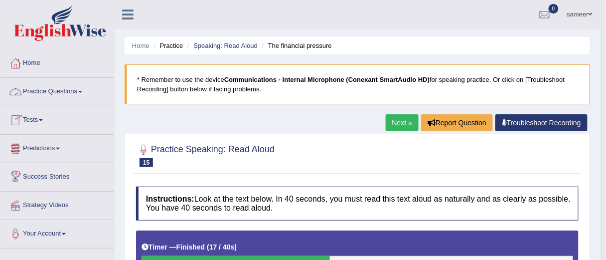
click at [80, 90] on link "Practice Questions" at bounding box center [57, 90] width 114 height 25
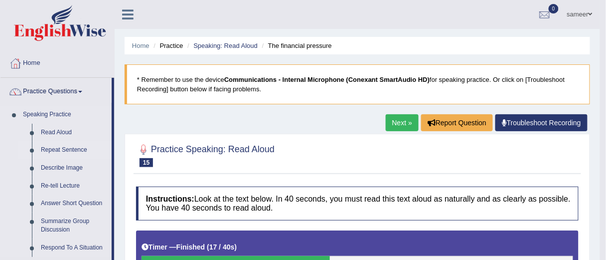
click at [73, 149] on link "Repeat Sentence" at bounding box center [73, 150] width 75 height 18
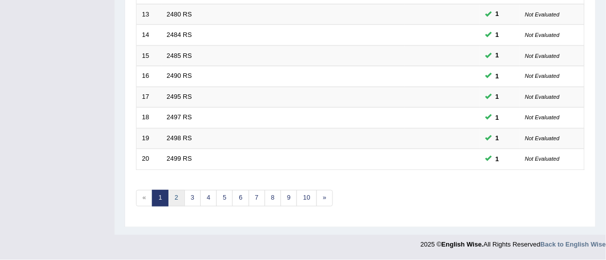
click at [171, 197] on link "2" at bounding box center [176, 198] width 16 height 16
click at [191, 197] on link "3" at bounding box center [192, 198] width 16 height 16
click at [205, 202] on link "4" at bounding box center [208, 198] width 16 height 16
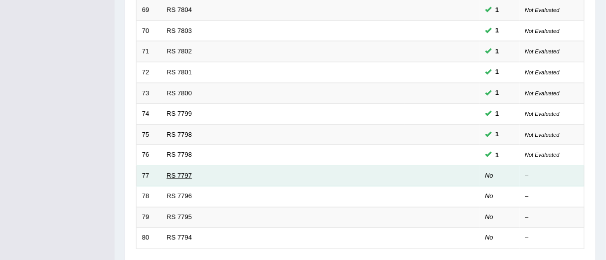
click at [186, 177] on link "RS 7797" at bounding box center [179, 175] width 25 height 7
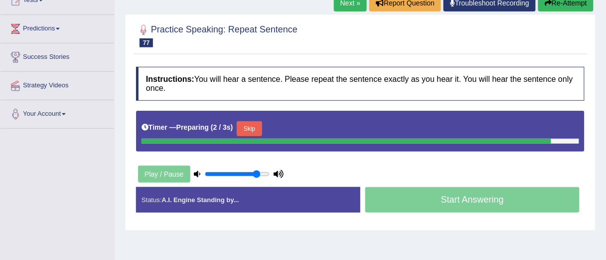
click at [257, 174] on input "range" at bounding box center [237, 174] width 65 height 8
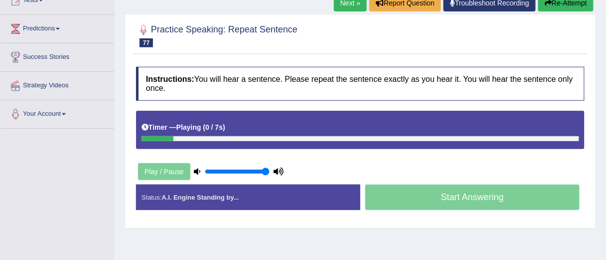
type input "1"
click at [267, 169] on input "range" at bounding box center [237, 171] width 65 height 8
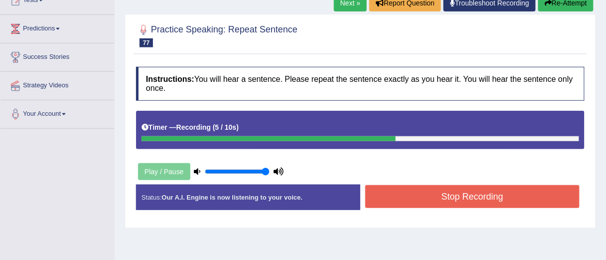
click at [431, 194] on button "Stop Recording" at bounding box center [472, 196] width 214 height 23
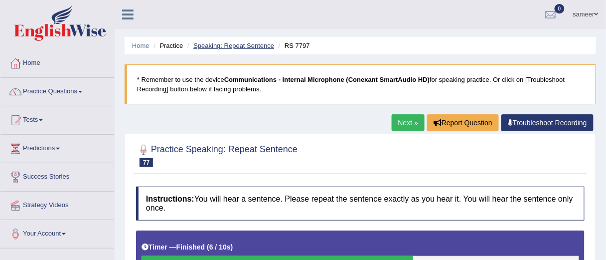
click at [217, 47] on link "Speaking: Repeat Sentence" at bounding box center [233, 45] width 81 height 7
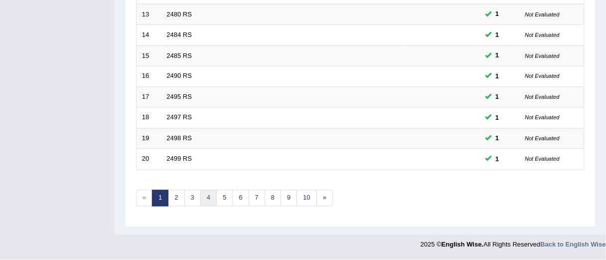
click at [206, 200] on link "4" at bounding box center [208, 198] width 16 height 16
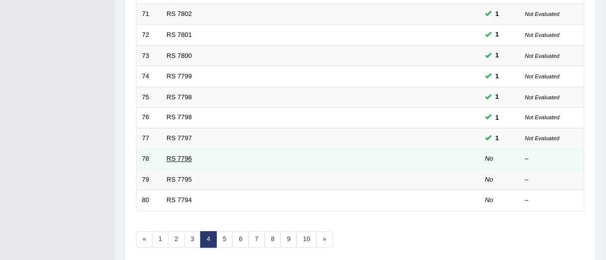
click at [177, 160] on link "RS 7796" at bounding box center [179, 158] width 25 height 7
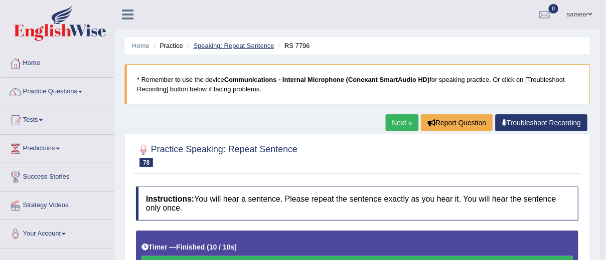
click at [241, 45] on link "Speaking: Repeat Sentence" at bounding box center [233, 45] width 81 height 7
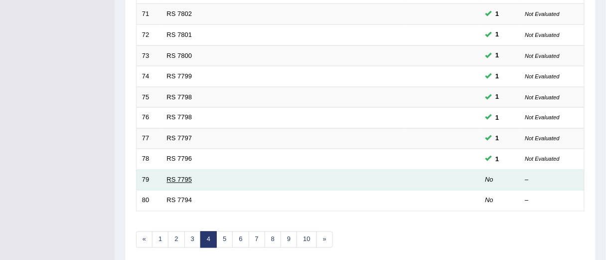
click at [186, 181] on link "RS 7795" at bounding box center [179, 179] width 25 height 7
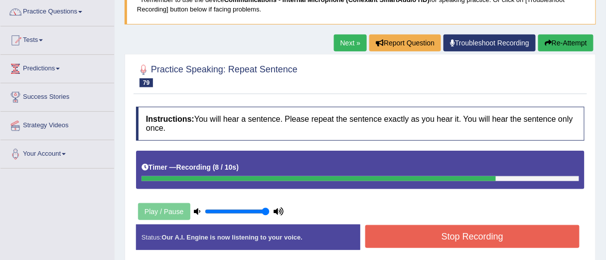
click at [455, 235] on button "Stop Recording" at bounding box center [472, 236] width 214 height 23
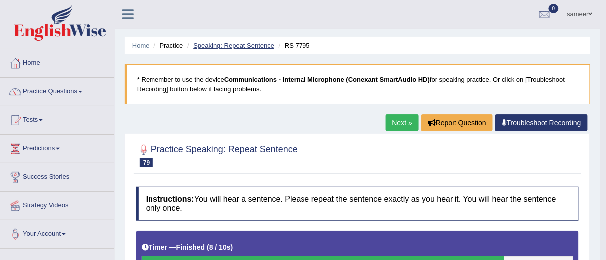
click at [230, 44] on link "Speaking: Repeat Sentence" at bounding box center [233, 45] width 81 height 7
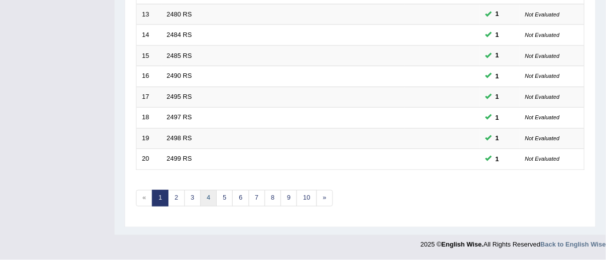
click at [207, 199] on link "4" at bounding box center [208, 198] width 16 height 16
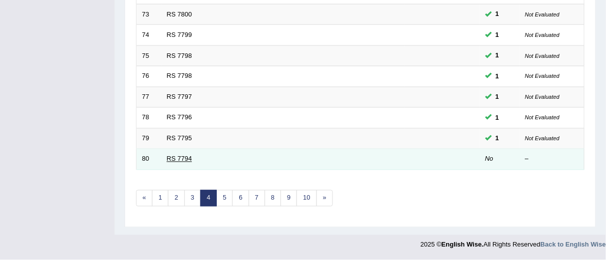
click at [180, 161] on link "RS 7794" at bounding box center [179, 158] width 25 height 7
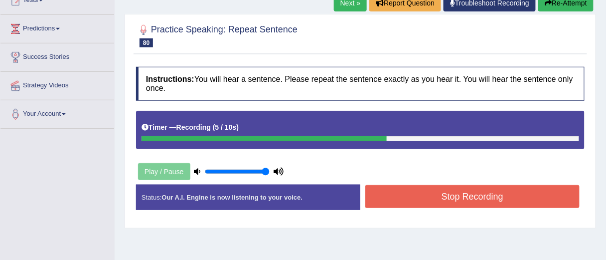
click at [435, 193] on button "Stop Recording" at bounding box center [472, 196] width 214 height 23
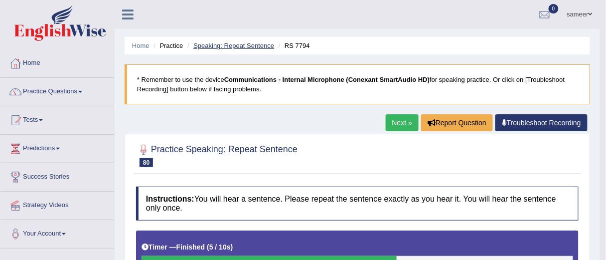
click at [231, 46] on link "Speaking: Repeat Sentence" at bounding box center [233, 45] width 81 height 7
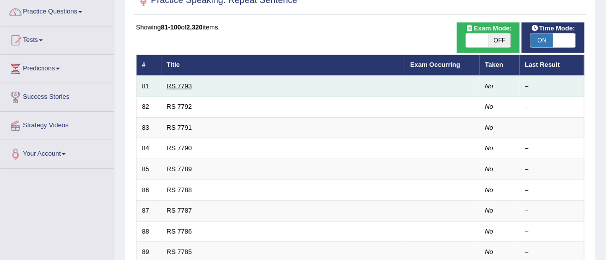
click at [181, 87] on link "RS 7793" at bounding box center [179, 85] width 25 height 7
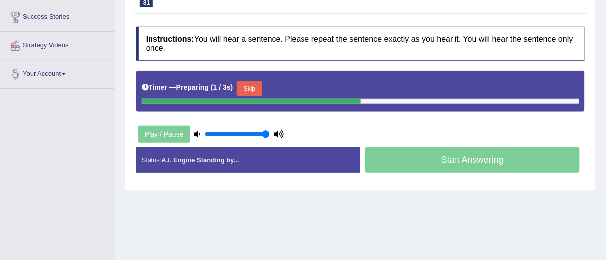
scroll to position [120, 0]
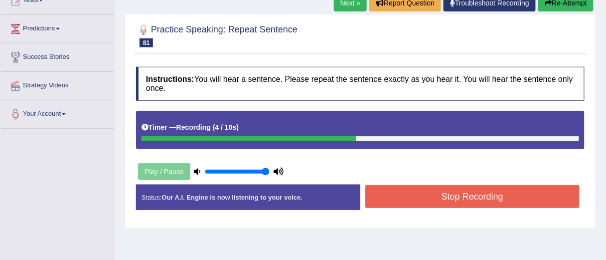
click at [448, 193] on button "Stop Recording" at bounding box center [472, 196] width 214 height 23
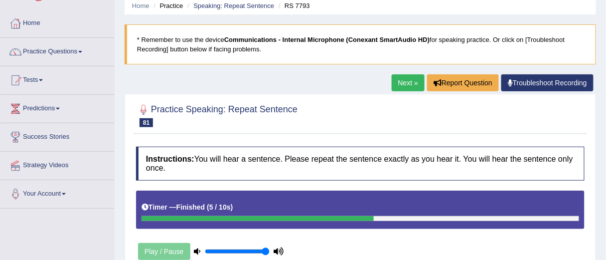
scroll to position [0, 0]
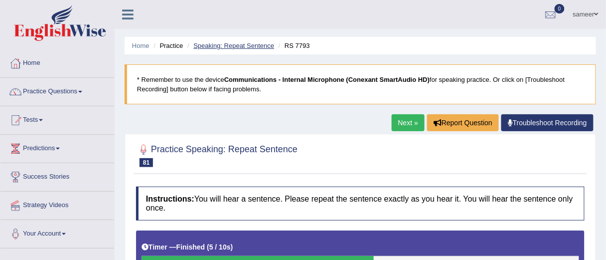
click at [248, 46] on link "Speaking: Repeat Sentence" at bounding box center [233, 45] width 81 height 7
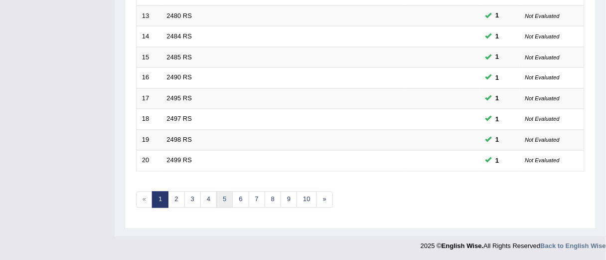
click at [222, 204] on link "5" at bounding box center [224, 199] width 16 height 16
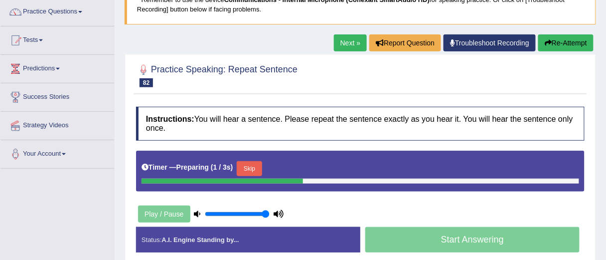
scroll to position [80, 0]
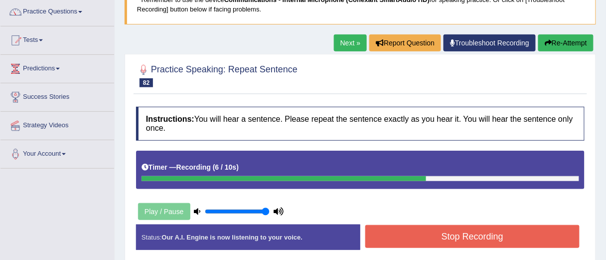
click at [431, 232] on button "Stop Recording" at bounding box center [472, 236] width 214 height 23
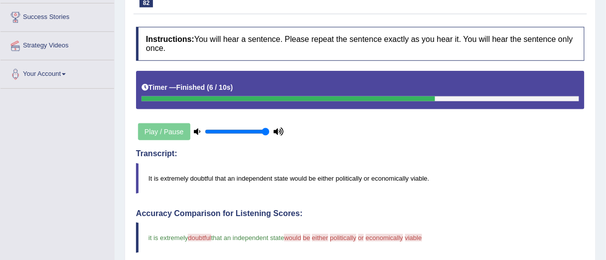
scroll to position [0, 0]
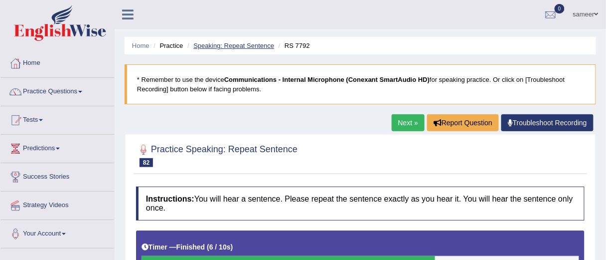
click at [241, 45] on link "Speaking: Repeat Sentence" at bounding box center [233, 45] width 81 height 7
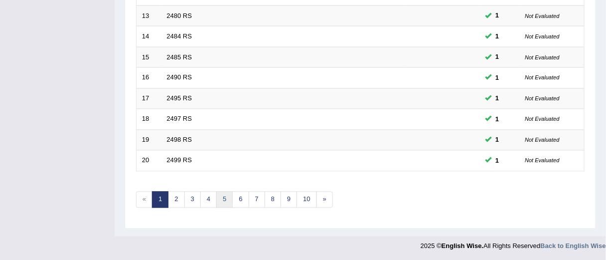
click at [221, 201] on link "5" at bounding box center [224, 199] width 16 height 16
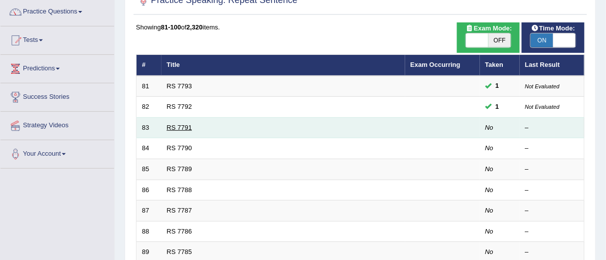
click at [179, 127] on link "RS 7791" at bounding box center [179, 127] width 25 height 7
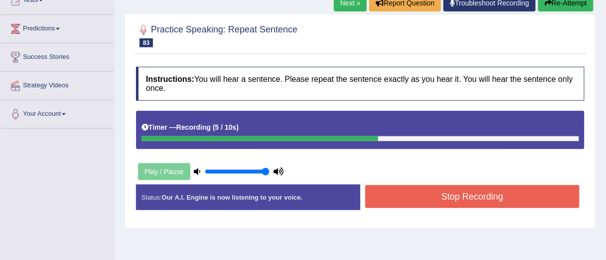
click at [458, 198] on button "Stop Recording" at bounding box center [472, 196] width 214 height 23
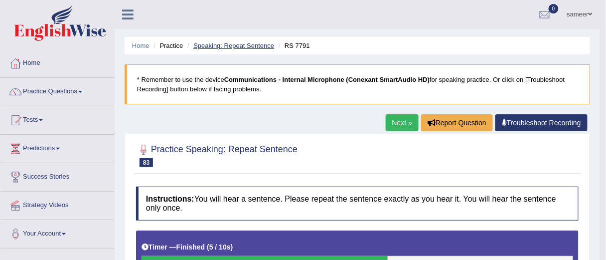
click at [231, 46] on link "Speaking: Repeat Sentence" at bounding box center [233, 45] width 81 height 7
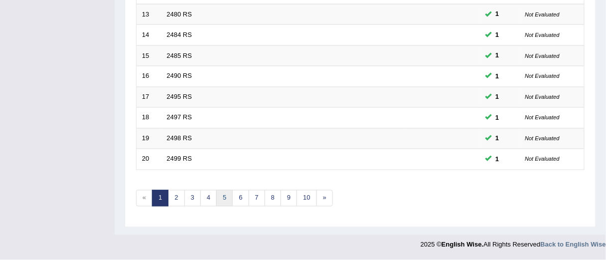
click at [221, 196] on link "5" at bounding box center [224, 198] width 16 height 16
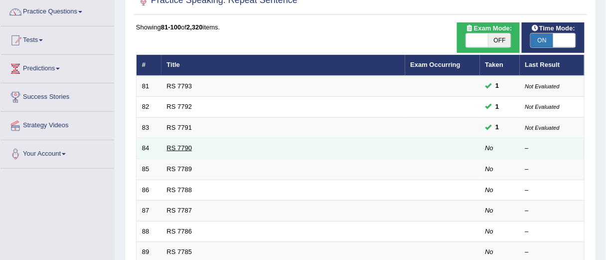
click at [183, 148] on link "RS 7790" at bounding box center [179, 147] width 25 height 7
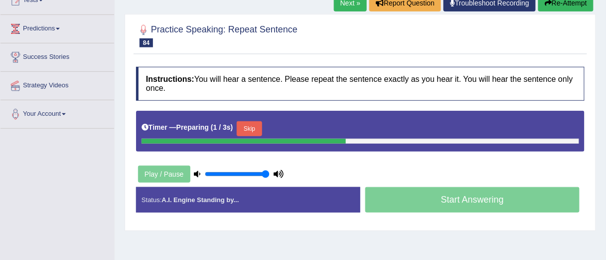
scroll to position [120, 0]
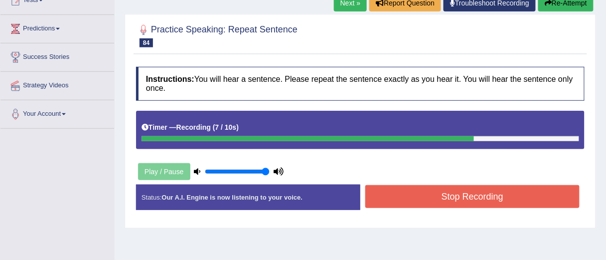
click at [467, 197] on button "Stop Recording" at bounding box center [472, 196] width 214 height 23
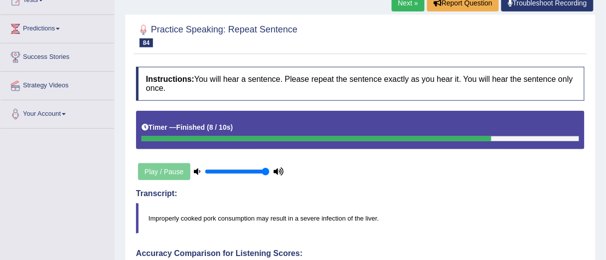
scroll to position [0, 0]
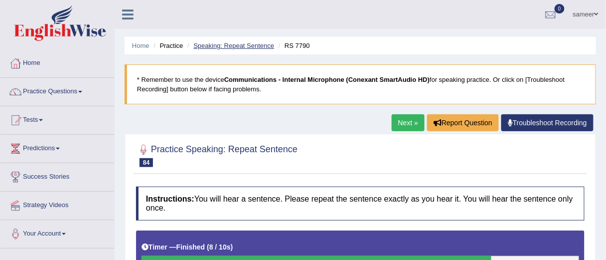
click at [244, 46] on link "Speaking: Repeat Sentence" at bounding box center [233, 45] width 81 height 7
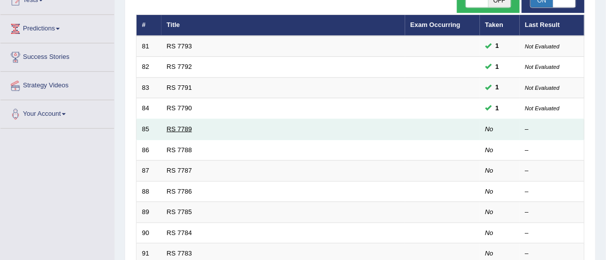
click at [177, 129] on link "RS 7789" at bounding box center [179, 128] width 25 height 7
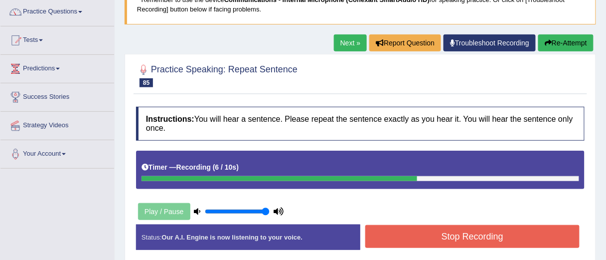
click at [401, 233] on button "Stop Recording" at bounding box center [472, 236] width 214 height 23
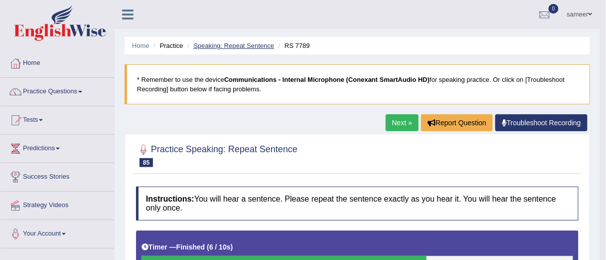
click at [223, 45] on link "Speaking: Repeat Sentence" at bounding box center [233, 45] width 81 height 7
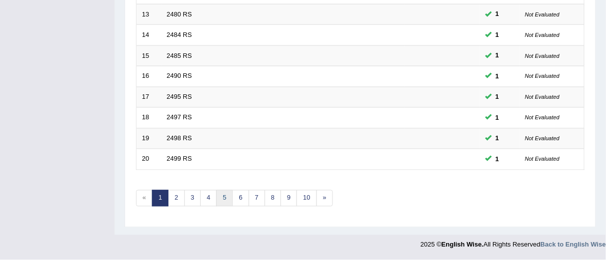
click at [221, 196] on link "5" at bounding box center [224, 198] width 16 height 16
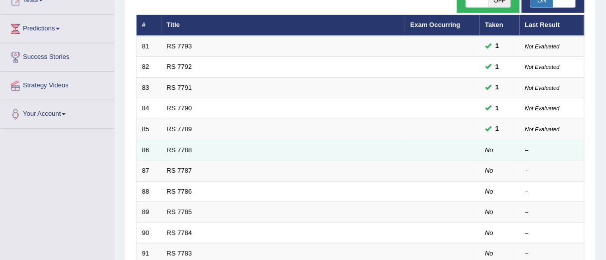
scroll to position [120, 0]
click at [181, 151] on link "RS 7788" at bounding box center [179, 149] width 25 height 7
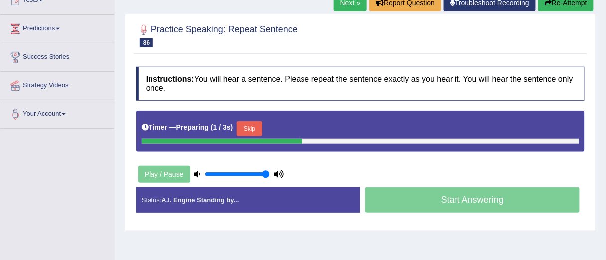
scroll to position [120, 0]
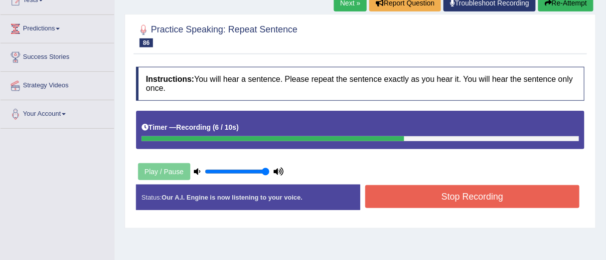
click at [447, 194] on button "Stop Recording" at bounding box center [472, 196] width 214 height 23
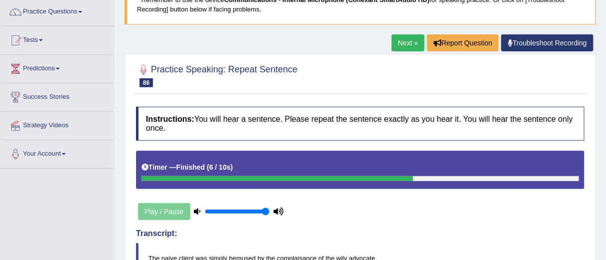
scroll to position [0, 0]
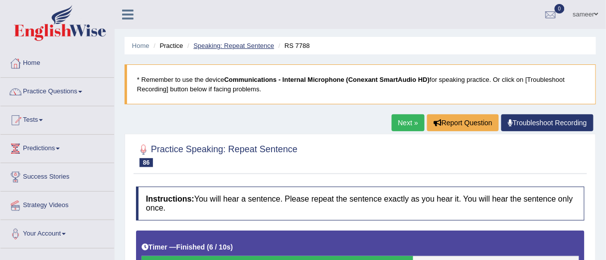
click at [250, 47] on link "Speaking: Repeat Sentence" at bounding box center [233, 45] width 81 height 7
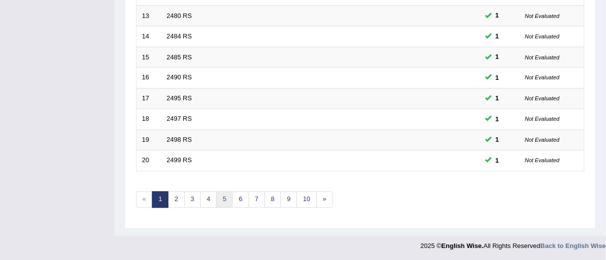
click at [220, 207] on link "5" at bounding box center [224, 199] width 16 height 16
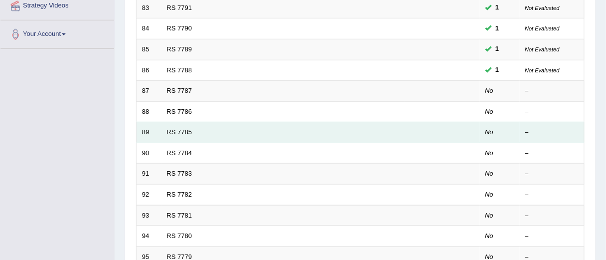
scroll to position [160, 0]
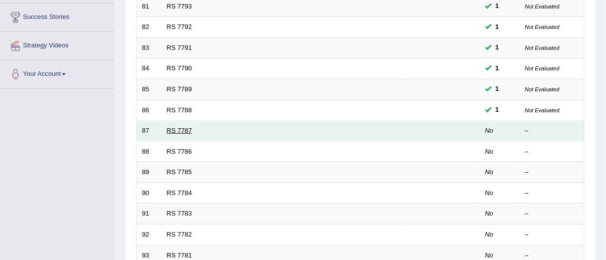
click at [181, 133] on link "RS 7787" at bounding box center [179, 130] width 25 height 7
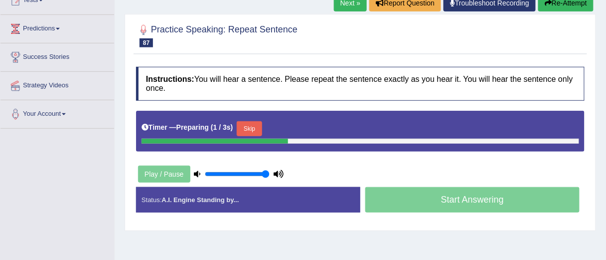
scroll to position [120, 0]
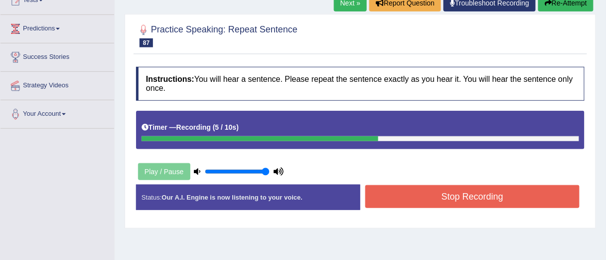
click at [420, 192] on button "Stop Recording" at bounding box center [472, 196] width 214 height 23
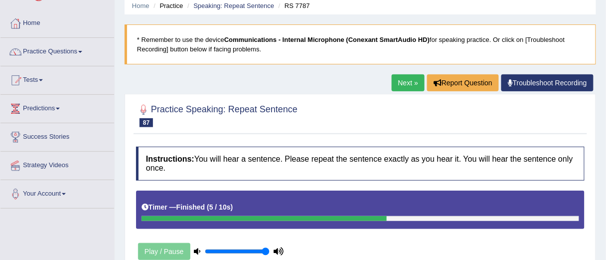
scroll to position [0, 0]
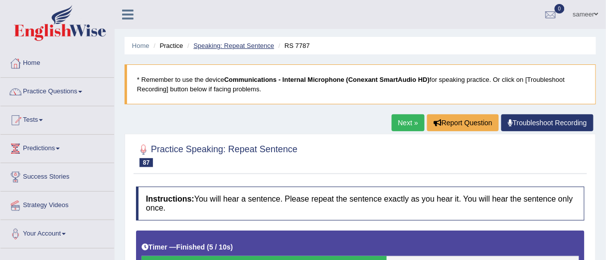
click at [235, 44] on link "Speaking: Repeat Sentence" at bounding box center [233, 45] width 81 height 7
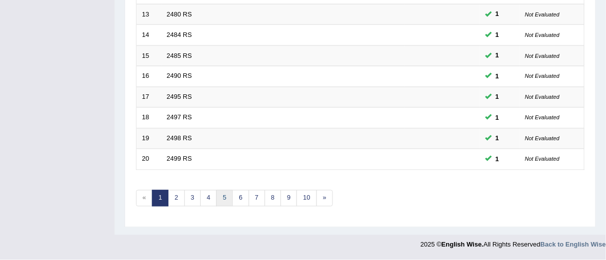
click at [219, 201] on link "5" at bounding box center [224, 198] width 16 height 16
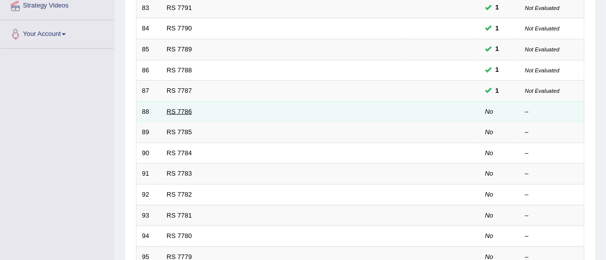
click at [179, 113] on link "RS 7786" at bounding box center [179, 111] width 25 height 7
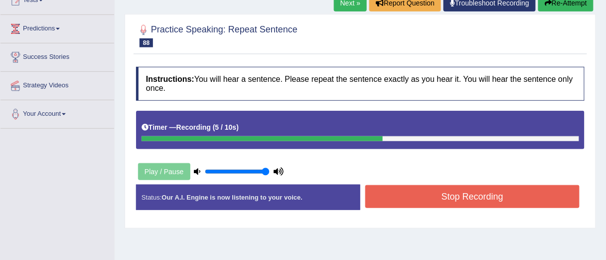
click at [425, 196] on button "Stop Recording" at bounding box center [472, 196] width 214 height 23
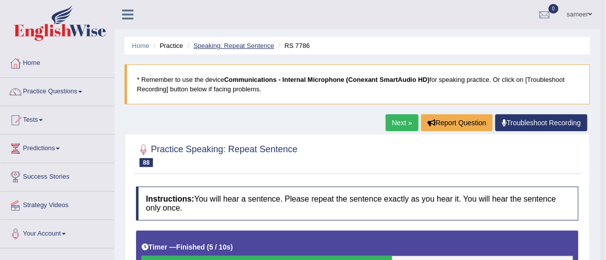
click at [244, 45] on link "Speaking: Repeat Sentence" at bounding box center [233, 45] width 81 height 7
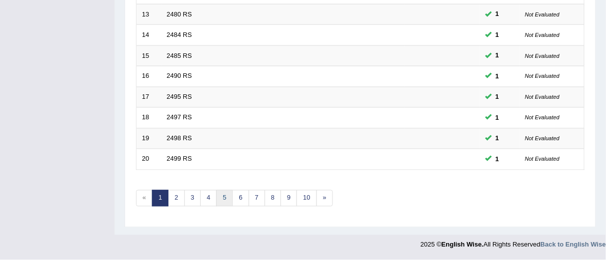
click at [218, 201] on link "5" at bounding box center [224, 198] width 16 height 16
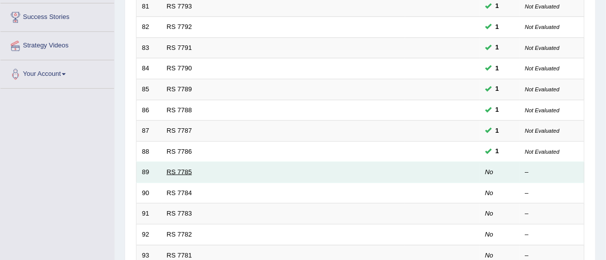
click at [181, 174] on link "RS 7785" at bounding box center [179, 171] width 25 height 7
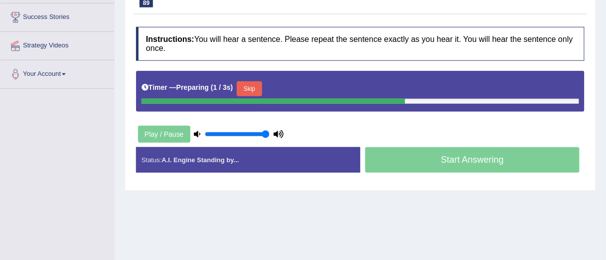
scroll to position [120, 0]
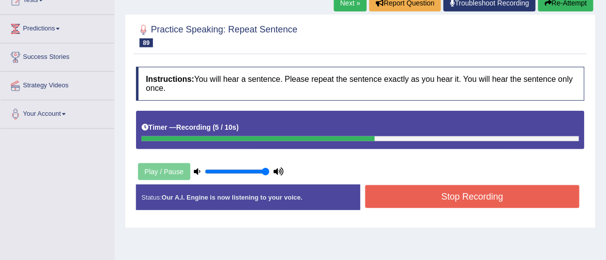
click at [424, 195] on button "Stop Recording" at bounding box center [472, 196] width 214 height 23
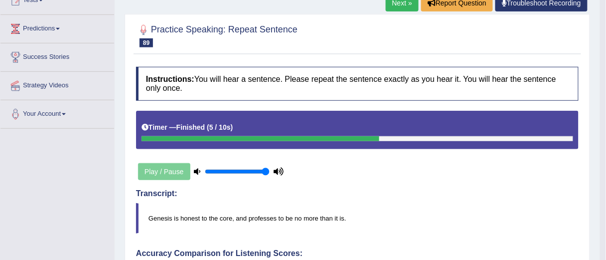
scroll to position [0, 0]
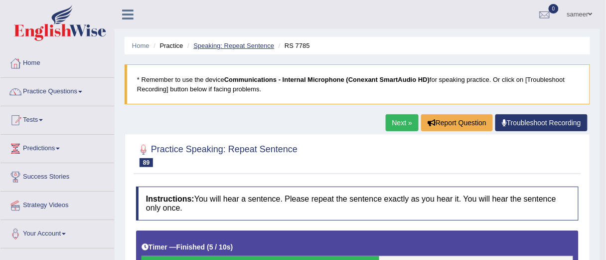
click at [231, 45] on link "Speaking: Repeat Sentence" at bounding box center [233, 45] width 81 height 7
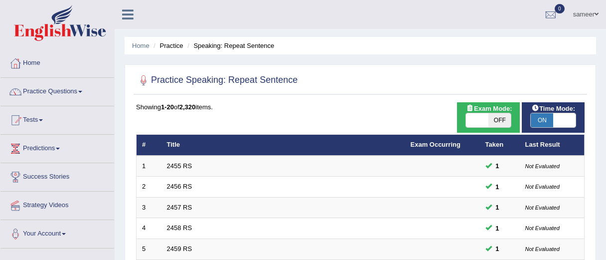
scroll to position [401, 0]
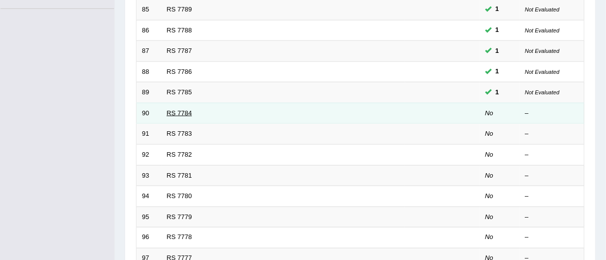
click at [179, 114] on link "RS 7784" at bounding box center [179, 112] width 25 height 7
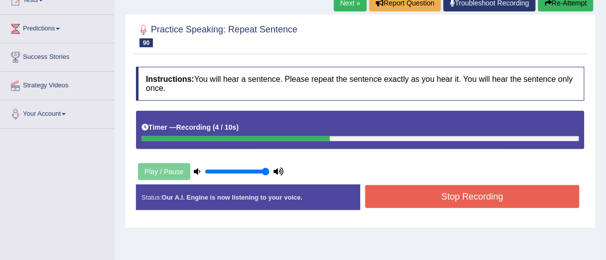
click at [463, 199] on button "Stop Recording" at bounding box center [472, 196] width 214 height 23
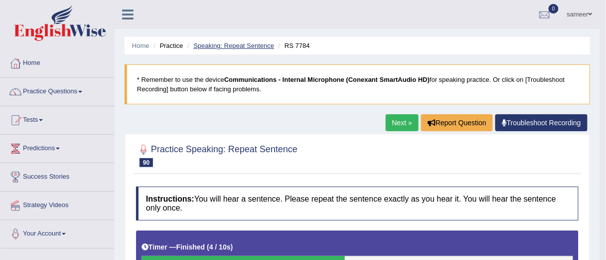
click at [238, 47] on link "Speaking: Repeat Sentence" at bounding box center [233, 45] width 81 height 7
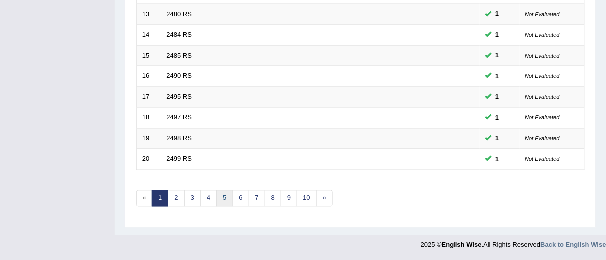
click at [219, 203] on link "5" at bounding box center [224, 198] width 16 height 16
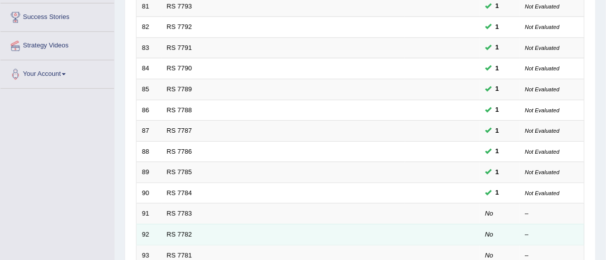
scroll to position [160, 0]
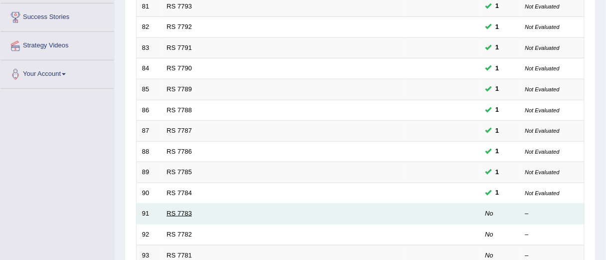
click at [178, 216] on link "RS 7783" at bounding box center [179, 212] width 25 height 7
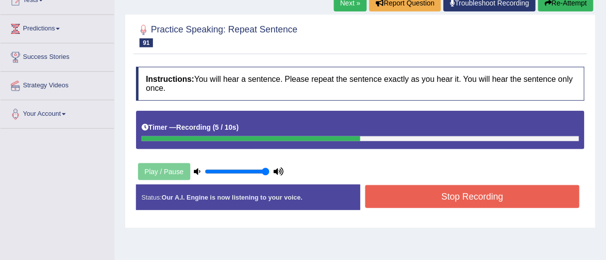
click at [443, 196] on button "Stop Recording" at bounding box center [472, 196] width 214 height 23
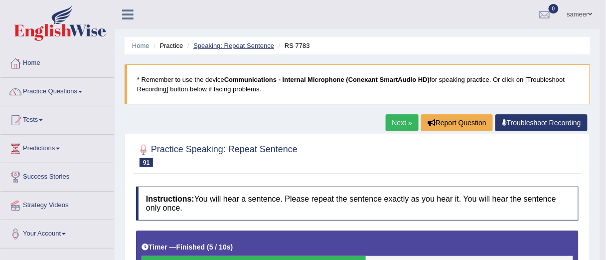
click at [242, 45] on link "Speaking: Repeat Sentence" at bounding box center [233, 45] width 81 height 7
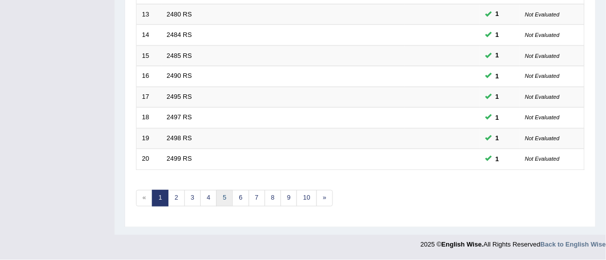
click at [224, 202] on link "5" at bounding box center [224, 198] width 16 height 16
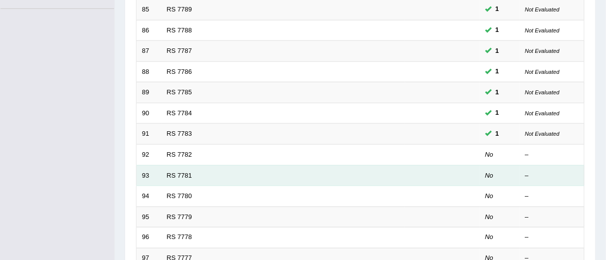
scroll to position [279, 0]
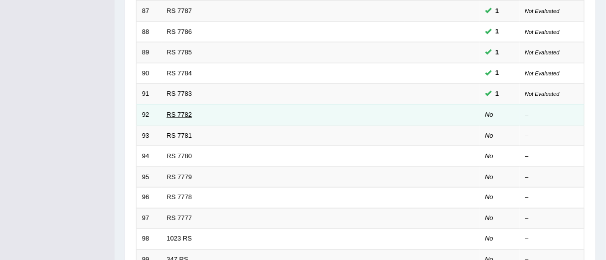
click at [182, 117] on link "RS 7782" at bounding box center [179, 114] width 25 height 7
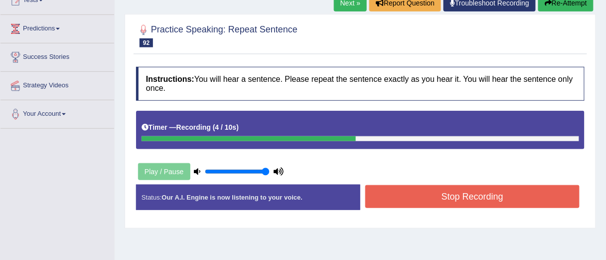
click at [434, 194] on button "Stop Recording" at bounding box center [472, 196] width 214 height 23
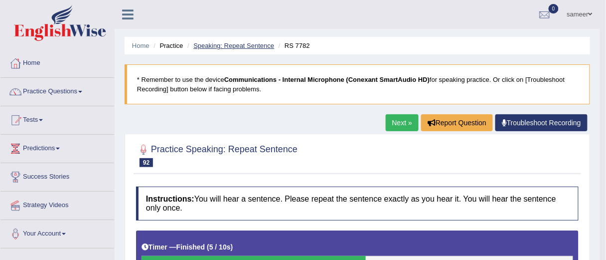
click at [238, 45] on link "Speaking: Repeat Sentence" at bounding box center [233, 45] width 81 height 7
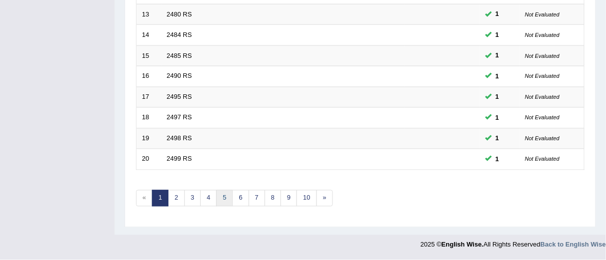
click at [222, 201] on link "5" at bounding box center [224, 198] width 16 height 16
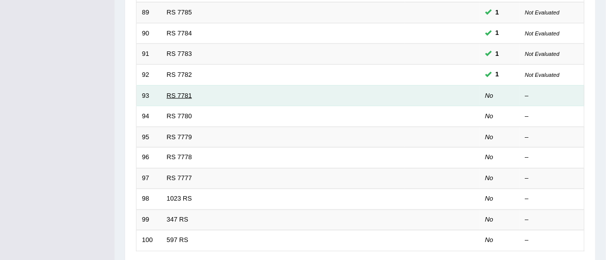
click at [179, 95] on link "RS 7781" at bounding box center [179, 95] width 25 height 7
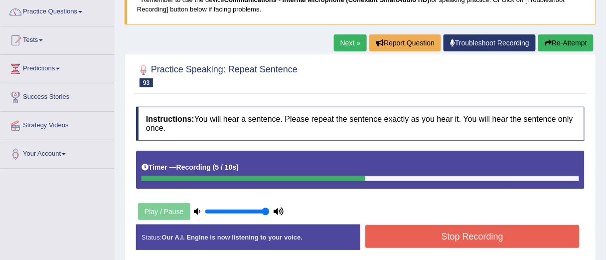
click at [425, 233] on button "Stop Recording" at bounding box center [472, 236] width 214 height 23
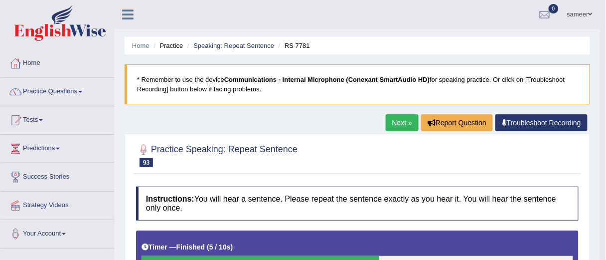
click at [237, 45] on link "Speaking: Repeat Sentence" at bounding box center [233, 45] width 81 height 7
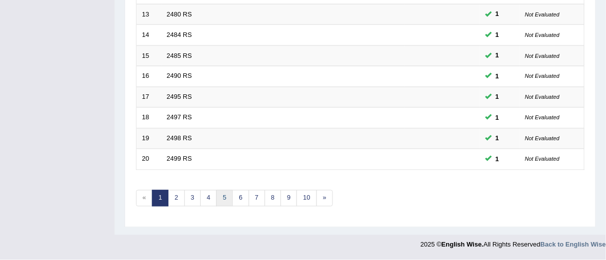
click at [221, 199] on link "5" at bounding box center [224, 198] width 16 height 16
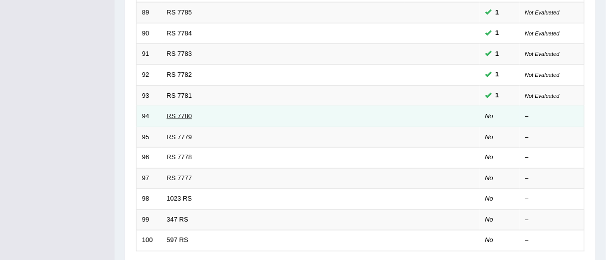
click at [186, 118] on link "RS 7780" at bounding box center [179, 115] width 25 height 7
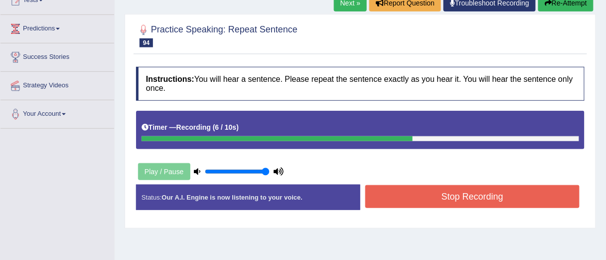
click at [474, 201] on button "Stop Recording" at bounding box center [472, 196] width 214 height 23
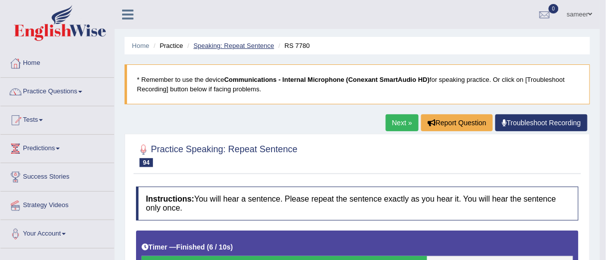
click at [244, 45] on link "Speaking: Repeat Sentence" at bounding box center [233, 45] width 81 height 7
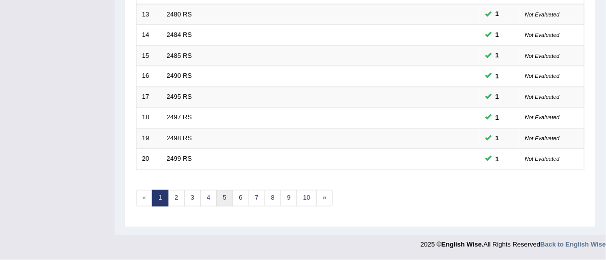
click at [222, 202] on link "5" at bounding box center [224, 198] width 16 height 16
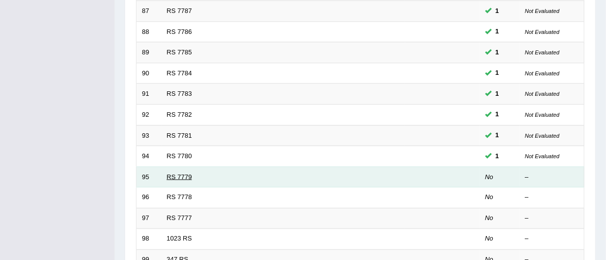
click at [182, 179] on link "RS 7779" at bounding box center [179, 176] width 25 height 7
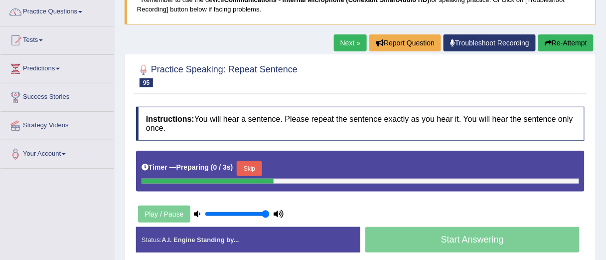
scroll to position [80, 0]
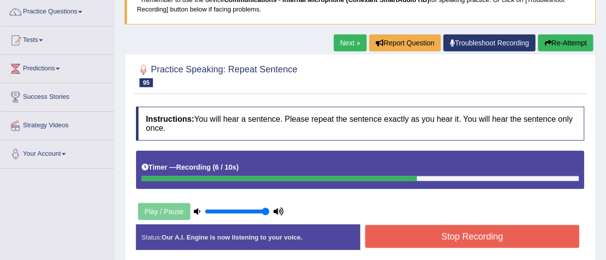
click at [453, 234] on button "Stop Recording" at bounding box center [472, 236] width 214 height 23
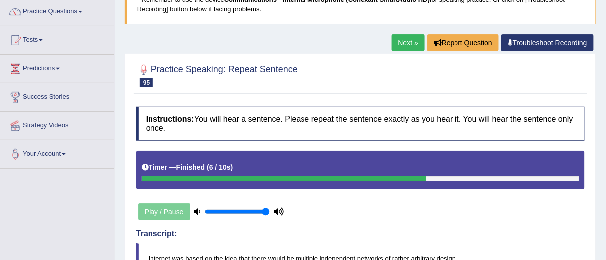
scroll to position [0, 0]
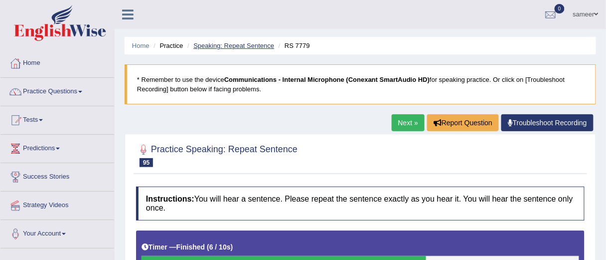
click at [235, 48] on link "Speaking: Repeat Sentence" at bounding box center [233, 45] width 81 height 7
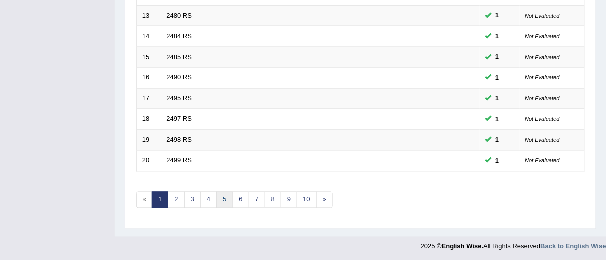
click at [222, 207] on link "5" at bounding box center [224, 199] width 16 height 16
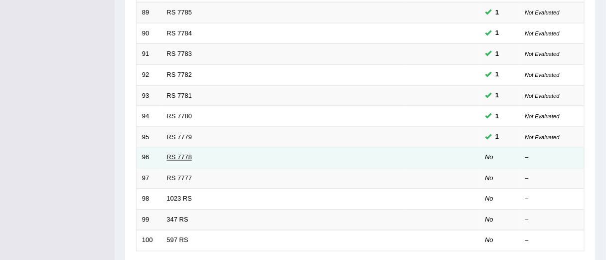
click at [177, 159] on link "RS 7778" at bounding box center [179, 157] width 25 height 7
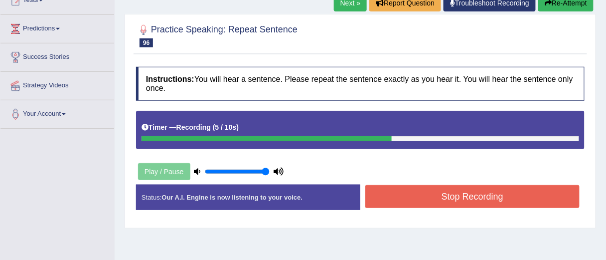
click at [439, 194] on button "Stop Recording" at bounding box center [472, 196] width 214 height 23
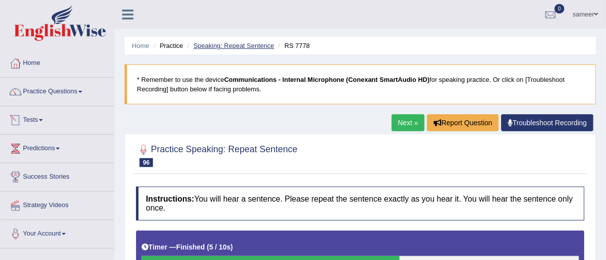
click at [221, 44] on link "Speaking: Repeat Sentence" at bounding box center [233, 45] width 81 height 7
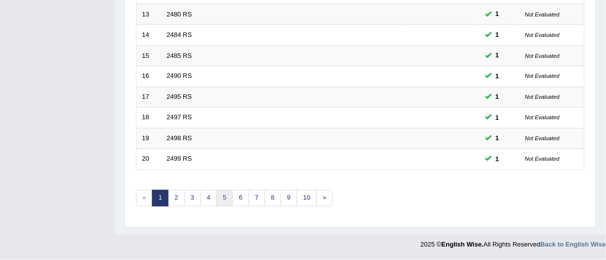
click at [222, 199] on link "5" at bounding box center [224, 198] width 16 height 16
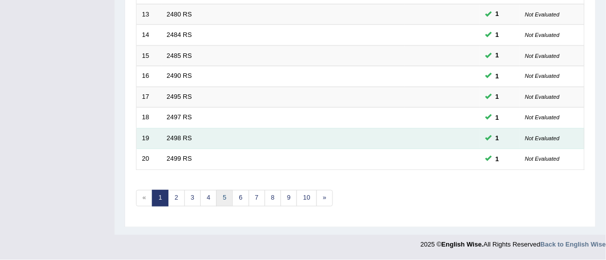
scroll to position [401, 0]
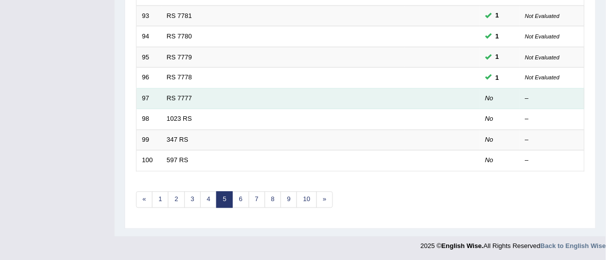
click at [170, 105] on td "RS 7777" at bounding box center [284, 98] width 244 height 21
click at [176, 102] on link "RS 7777" at bounding box center [179, 98] width 25 height 7
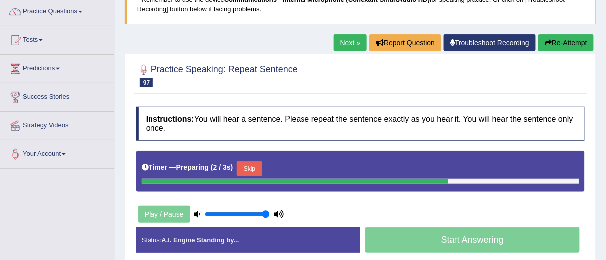
scroll to position [120, 0]
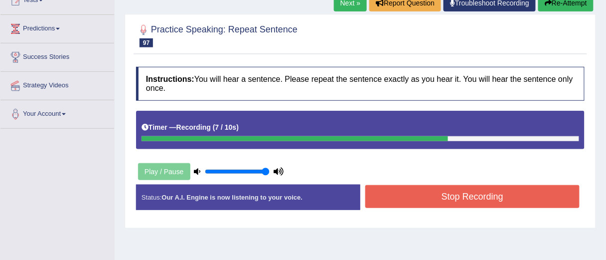
click at [412, 197] on button "Stop Recording" at bounding box center [472, 196] width 214 height 23
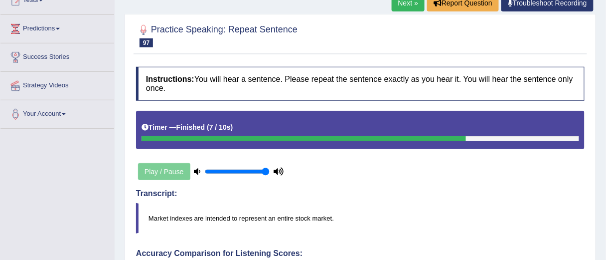
scroll to position [0, 0]
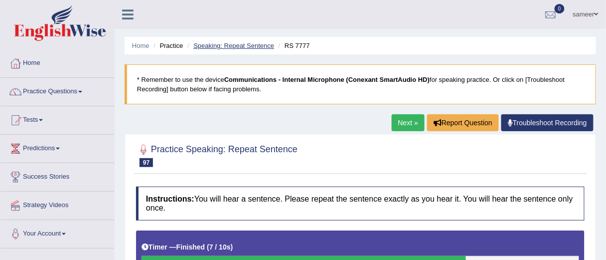
click at [221, 47] on link "Speaking: Repeat Sentence" at bounding box center [233, 45] width 81 height 7
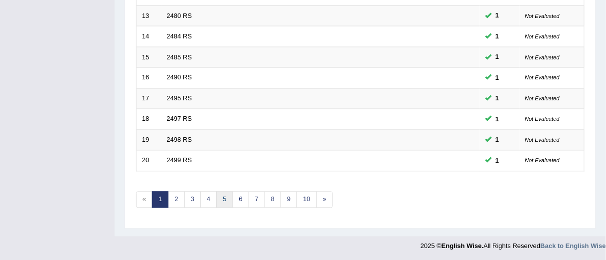
click at [223, 205] on link "5" at bounding box center [224, 199] width 16 height 16
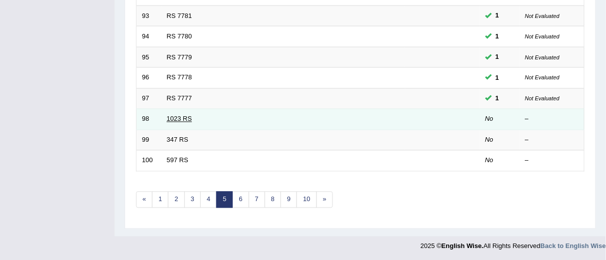
click at [178, 122] on link "1023 RS" at bounding box center [179, 118] width 25 height 7
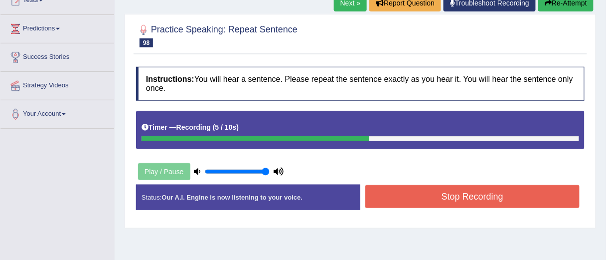
click at [434, 197] on button "Stop Recording" at bounding box center [472, 196] width 214 height 23
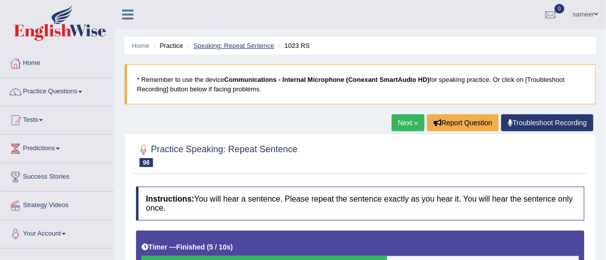
click at [252, 45] on link "Speaking: Repeat Sentence" at bounding box center [233, 45] width 81 height 7
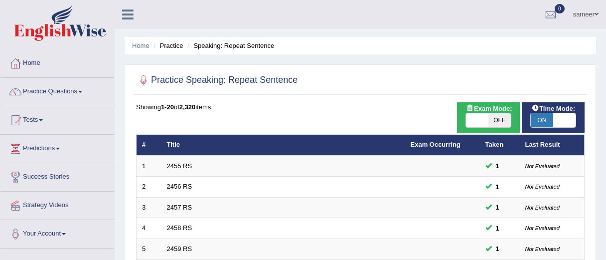
scroll to position [359, 0]
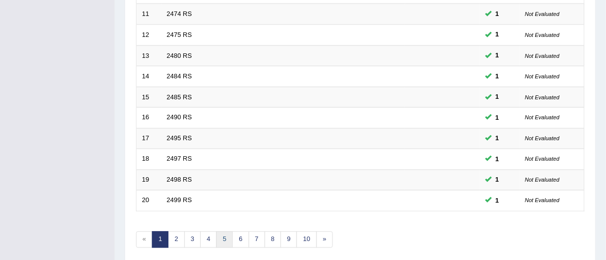
click at [224, 247] on link "5" at bounding box center [224, 239] width 16 height 16
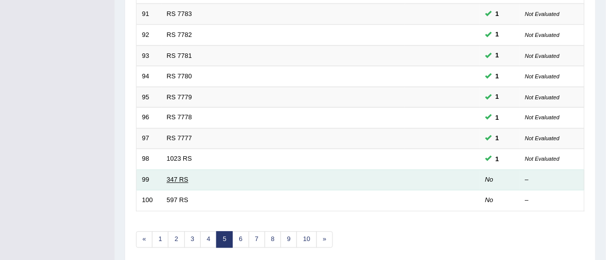
click at [175, 180] on link "347 RS" at bounding box center [177, 179] width 21 height 7
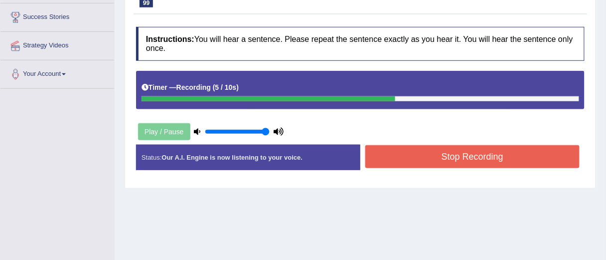
click at [441, 158] on button "Stop Recording" at bounding box center [472, 156] width 214 height 23
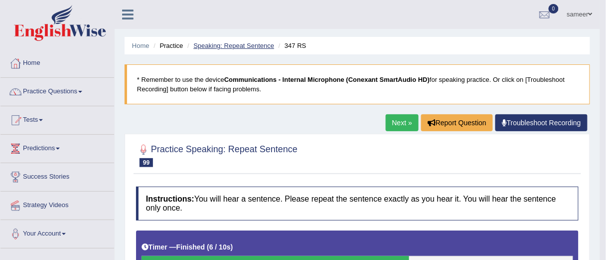
click at [230, 47] on link "Speaking: Repeat Sentence" at bounding box center [233, 45] width 81 height 7
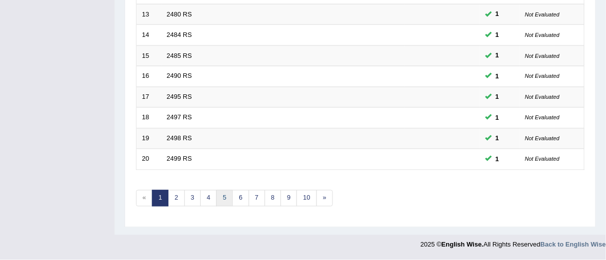
click at [227, 202] on link "5" at bounding box center [224, 198] width 16 height 16
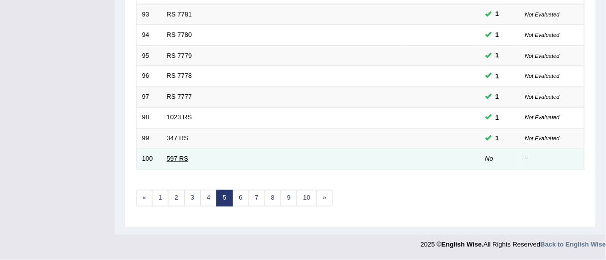
click at [178, 163] on link "597 RS" at bounding box center [177, 158] width 21 height 7
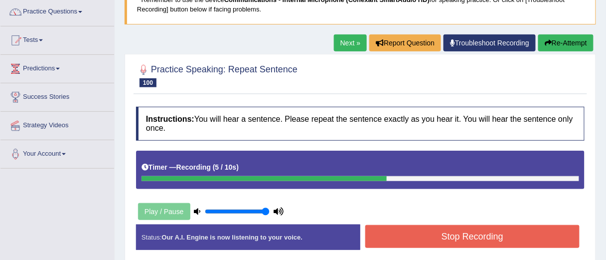
click at [433, 237] on button "Stop Recording" at bounding box center [472, 236] width 214 height 23
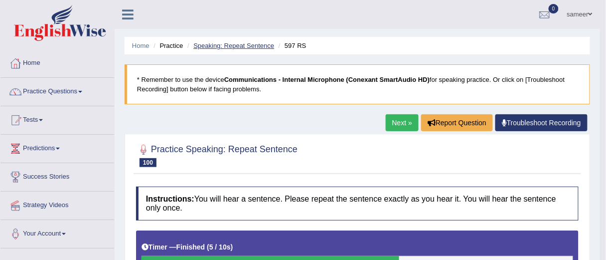
click at [243, 47] on link "Speaking: Repeat Sentence" at bounding box center [233, 45] width 81 height 7
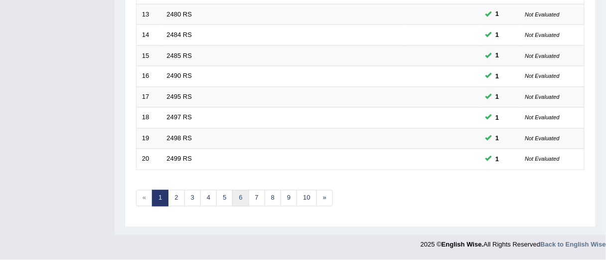
click at [236, 200] on link "6" at bounding box center [240, 198] width 16 height 16
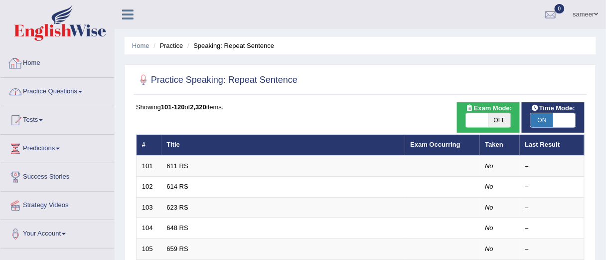
click at [79, 94] on link "Practice Questions" at bounding box center [57, 90] width 114 height 25
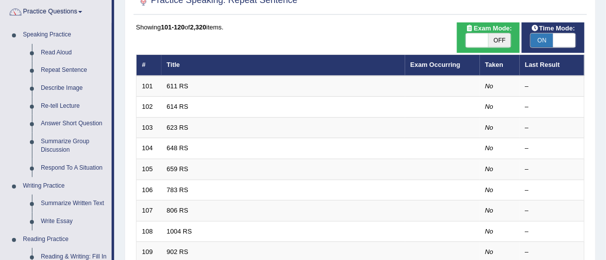
scroll to position [40, 0]
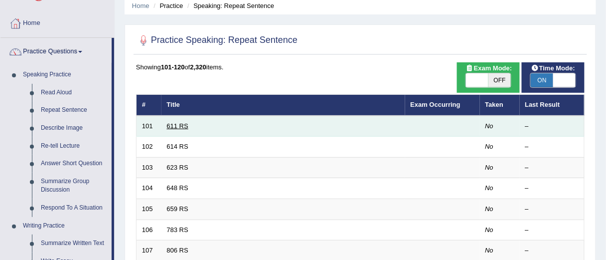
click at [171, 125] on link "611 RS" at bounding box center [177, 125] width 21 height 7
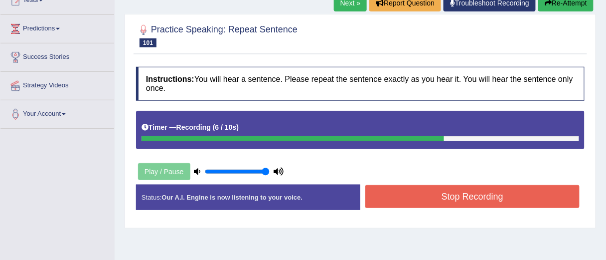
click at [442, 197] on button "Stop Recording" at bounding box center [472, 196] width 214 height 23
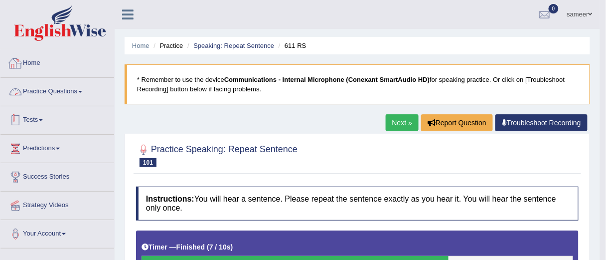
click at [83, 94] on link "Practice Questions" at bounding box center [57, 90] width 114 height 25
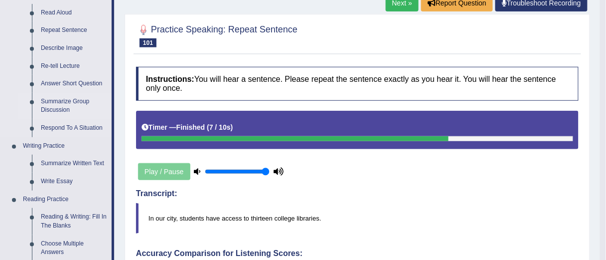
scroll to position [80, 0]
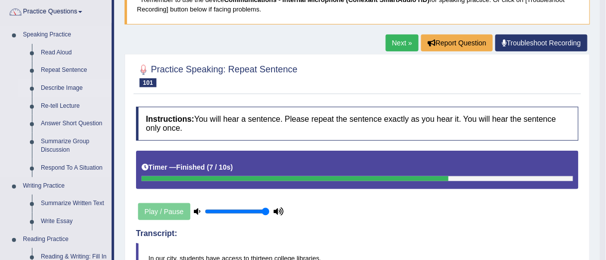
click at [69, 88] on link "Describe Image" at bounding box center [73, 88] width 75 height 18
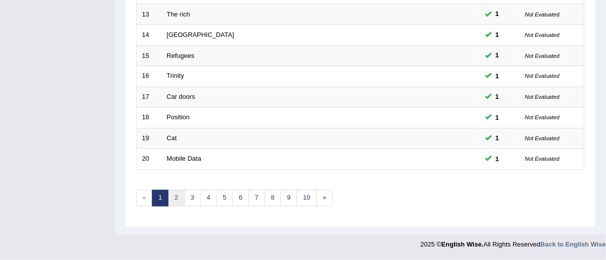
click at [176, 201] on link "2" at bounding box center [176, 198] width 16 height 16
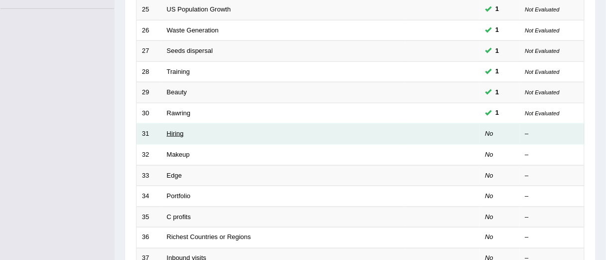
click at [179, 137] on link "Hiring" at bounding box center [175, 133] width 17 height 7
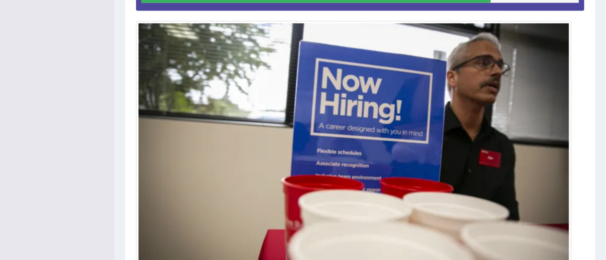
scroll to position [298, 0]
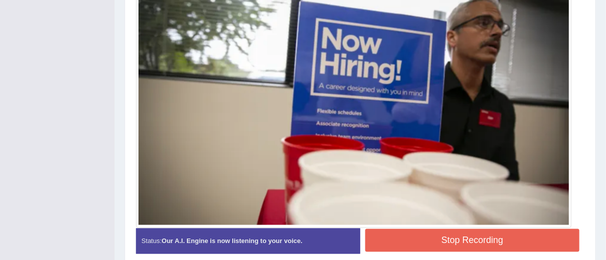
click at [448, 235] on button "Stop Recording" at bounding box center [472, 240] width 214 height 23
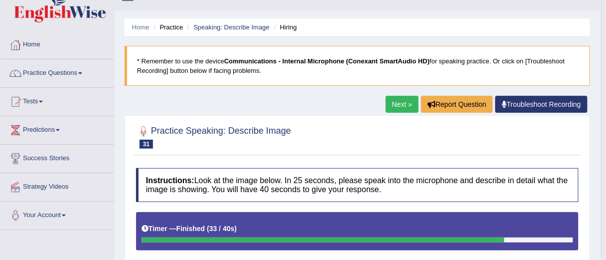
scroll to position [0, 0]
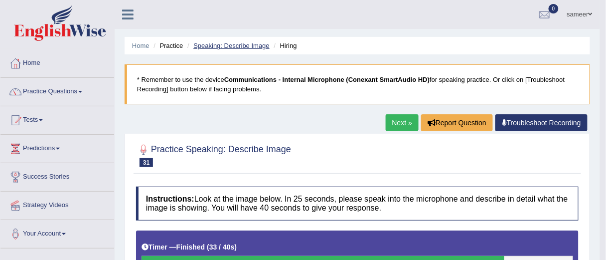
click at [216, 47] on link "Speaking: Describe Image" at bounding box center [231, 45] width 76 height 7
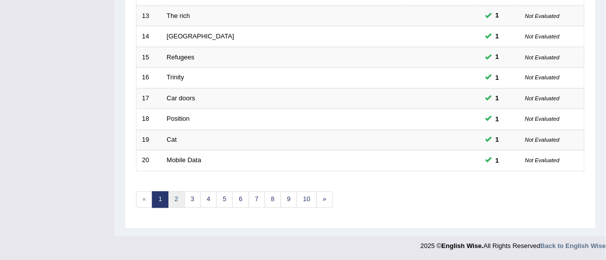
click at [177, 201] on link "2" at bounding box center [176, 199] width 16 height 16
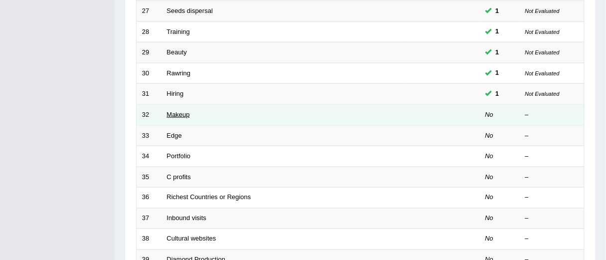
click at [176, 116] on link "Makeup" at bounding box center [178, 114] width 23 height 7
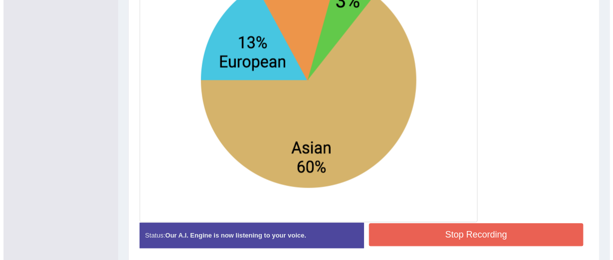
scroll to position [408, 0]
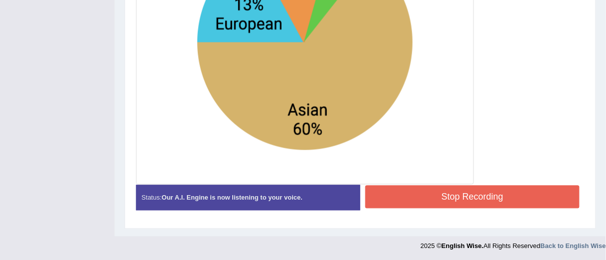
click at [431, 194] on button "Stop Recording" at bounding box center [472, 196] width 214 height 23
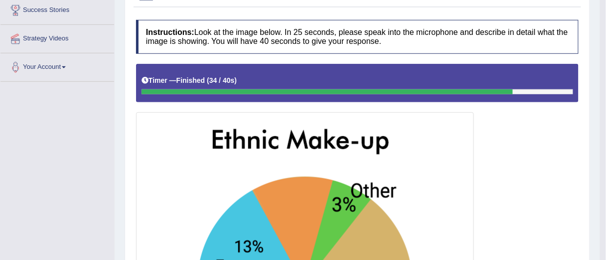
scroll to position [7, 0]
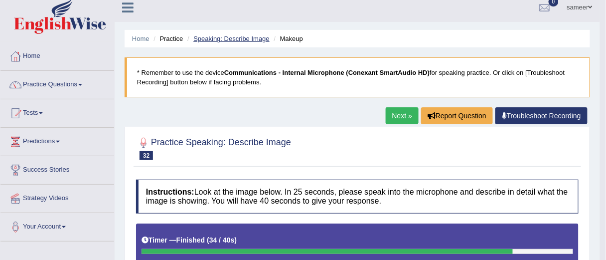
click at [229, 39] on link "Speaking: Describe Image" at bounding box center [231, 38] width 76 height 7
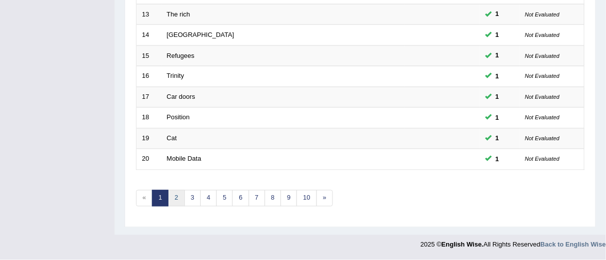
click at [177, 201] on link "2" at bounding box center [176, 198] width 16 height 16
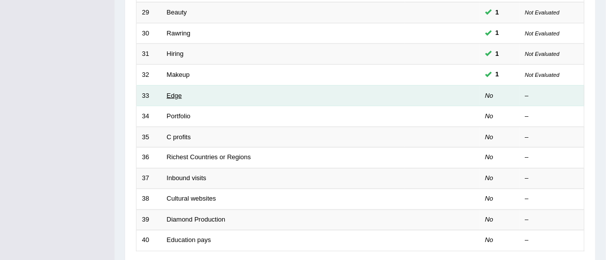
click at [174, 99] on link "Edge" at bounding box center [174, 95] width 15 height 7
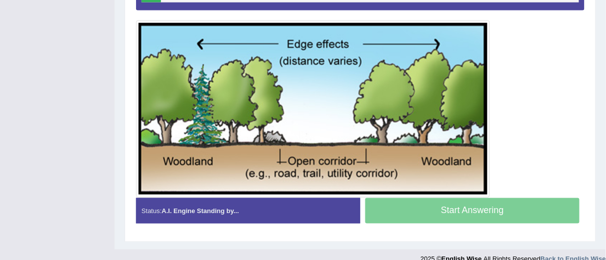
scroll to position [221, 0]
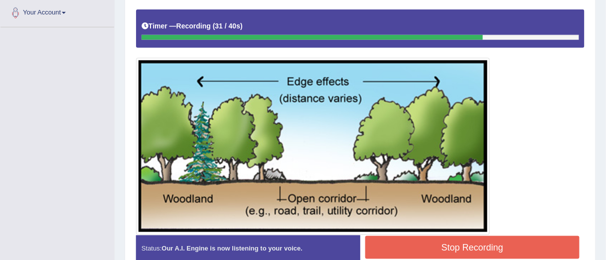
click at [499, 250] on button "Stop Recording" at bounding box center [472, 247] width 214 height 23
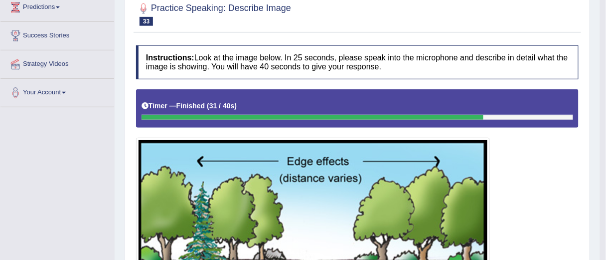
scroll to position [0, 0]
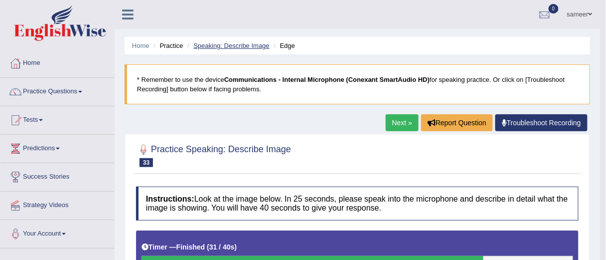
click at [239, 47] on link "Speaking: Describe Image" at bounding box center [231, 45] width 76 height 7
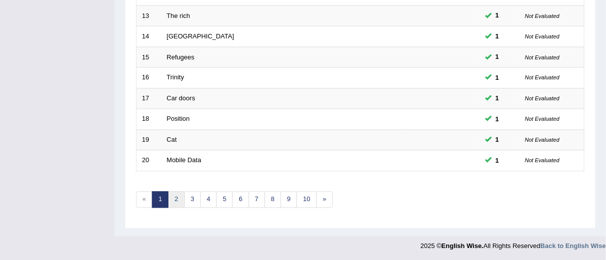
click at [177, 204] on link "2" at bounding box center [176, 199] width 16 height 16
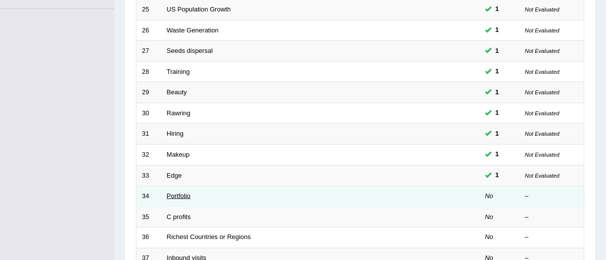
click at [179, 199] on link "Portfolio" at bounding box center [179, 195] width 24 height 7
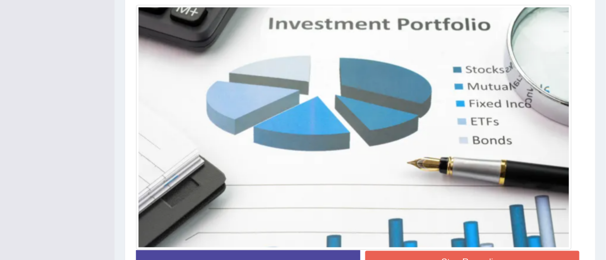
scroll to position [339, 0]
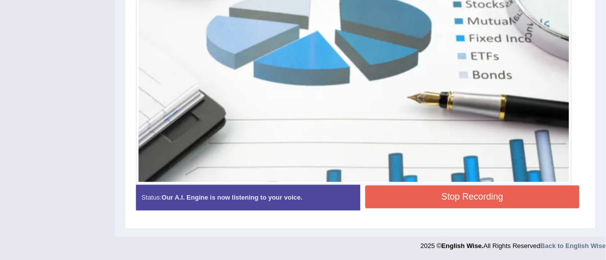
click at [448, 195] on button "Stop Recording" at bounding box center [472, 196] width 214 height 23
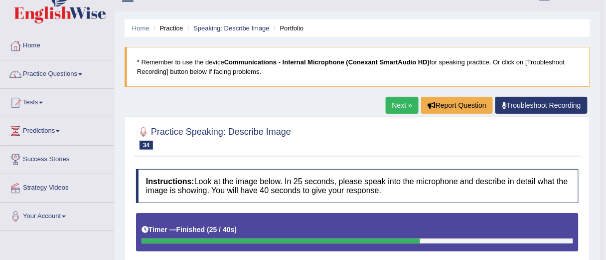
scroll to position [0, 0]
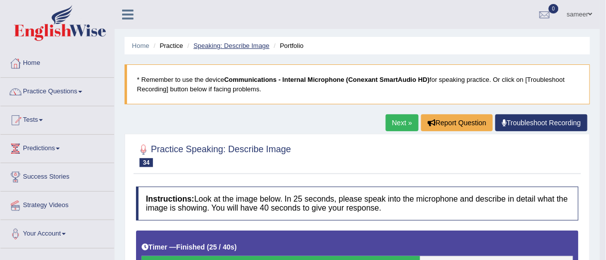
click at [225, 45] on link "Speaking: Describe Image" at bounding box center [231, 45] width 76 height 7
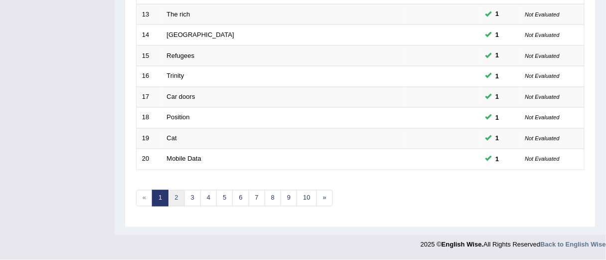
click at [176, 200] on link "2" at bounding box center [176, 198] width 16 height 16
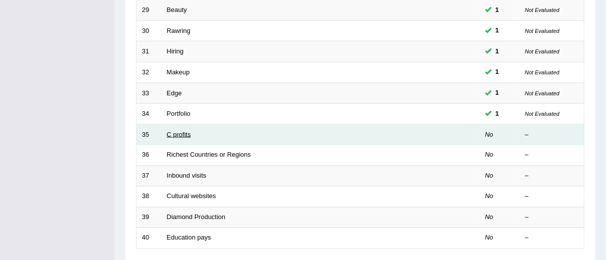
click at [179, 136] on link "C profits" at bounding box center [179, 134] width 24 height 7
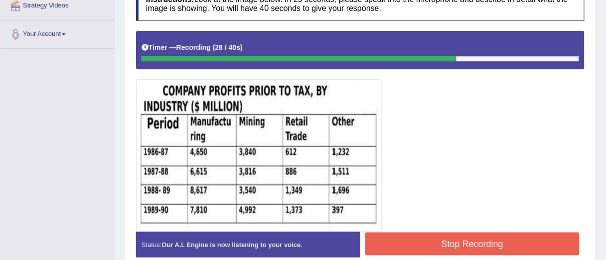
click at [422, 232] on div "Status: Our A.I. Engine is now listening to your voice. Start Answering Stop Re…" at bounding box center [360, 249] width 449 height 35
click at [420, 237] on button "Stop Recording" at bounding box center [472, 243] width 214 height 23
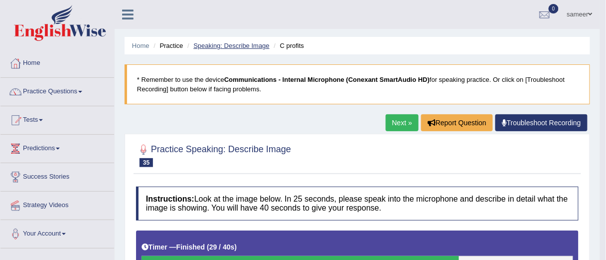
click at [239, 44] on link "Speaking: Describe Image" at bounding box center [231, 45] width 76 height 7
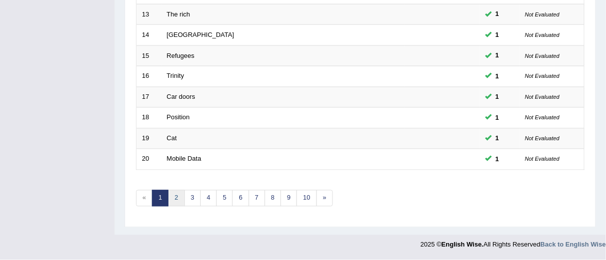
click at [175, 201] on link "2" at bounding box center [176, 198] width 16 height 16
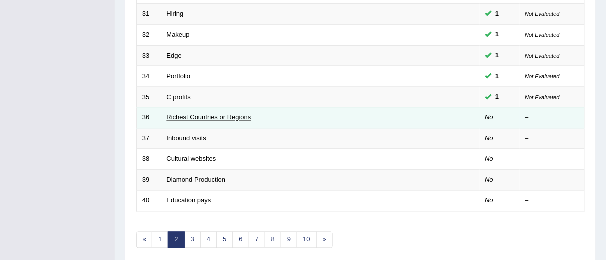
click at [217, 121] on link "Richest Countries or Regions" at bounding box center [209, 117] width 84 height 7
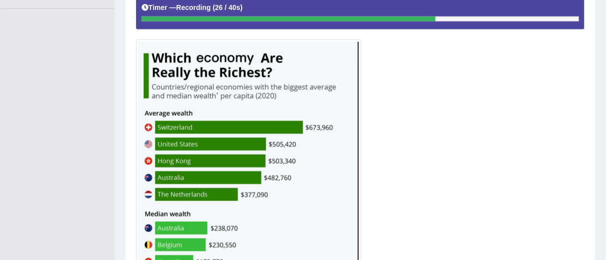
scroll to position [364, 0]
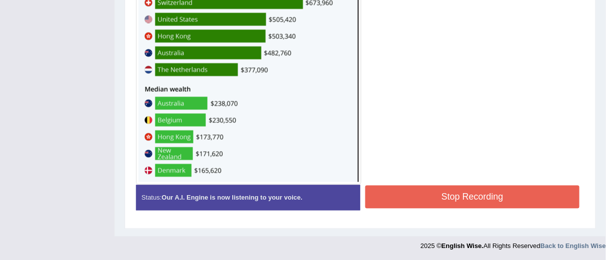
click at [436, 196] on button "Stop Recording" at bounding box center [472, 196] width 214 height 23
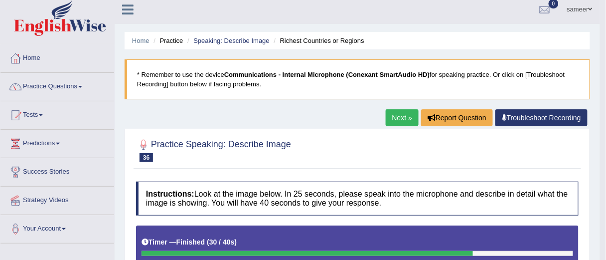
scroll to position [0, 0]
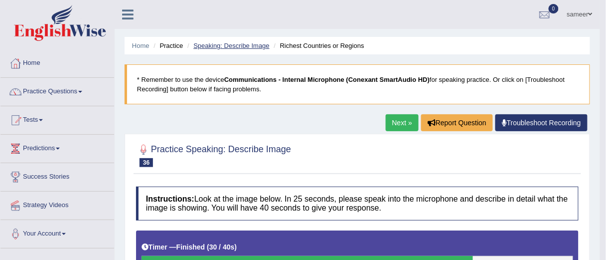
click at [228, 47] on link "Speaking: Describe Image" at bounding box center [231, 45] width 76 height 7
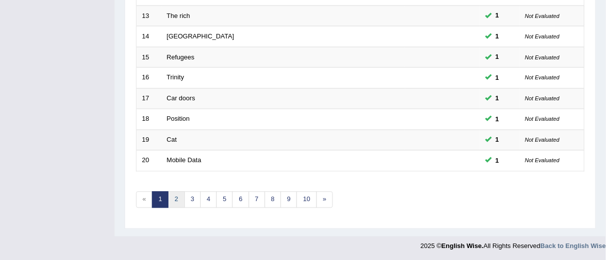
click at [176, 203] on link "2" at bounding box center [176, 199] width 16 height 16
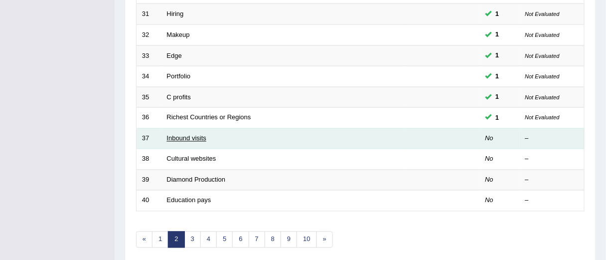
click at [185, 142] on link "Inbound visits" at bounding box center [187, 138] width 40 height 7
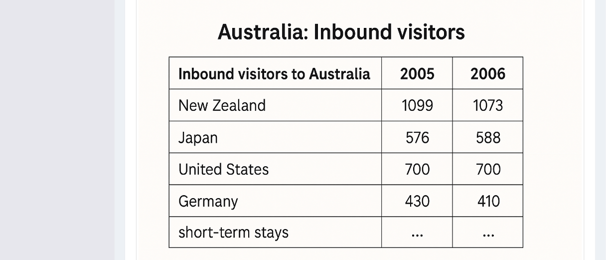
scroll to position [395, 0]
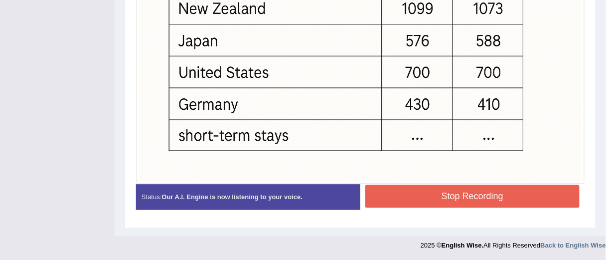
click at [453, 201] on button "Stop Recording" at bounding box center [472, 196] width 214 height 23
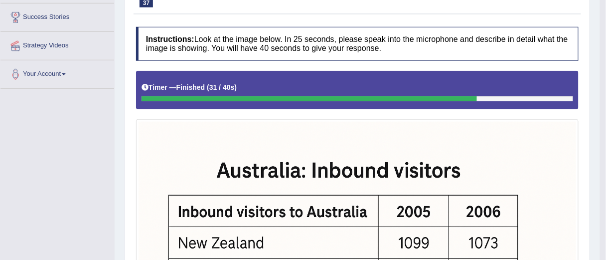
scroll to position [0, 0]
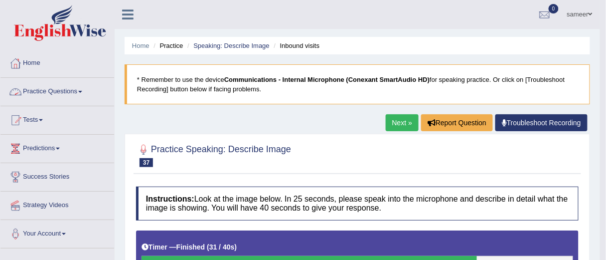
click at [82, 92] on span at bounding box center [80, 92] width 4 height 2
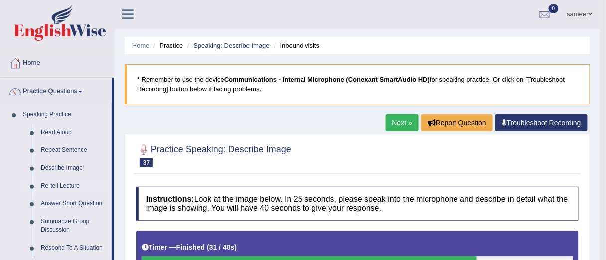
scroll to position [40, 0]
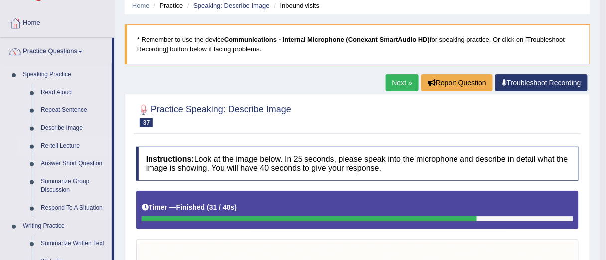
click at [62, 144] on link "Re-tell Lecture" at bounding box center [73, 146] width 75 height 18
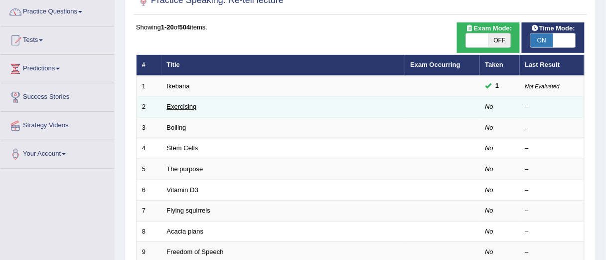
click at [180, 108] on link "Exercising" at bounding box center [182, 106] width 30 height 7
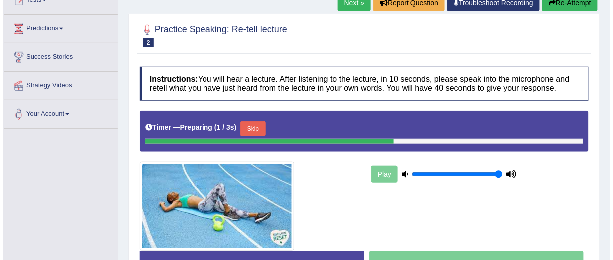
scroll to position [160, 0]
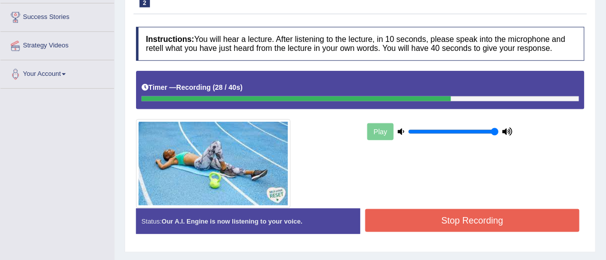
click at [457, 222] on button "Stop Recording" at bounding box center [472, 220] width 214 height 23
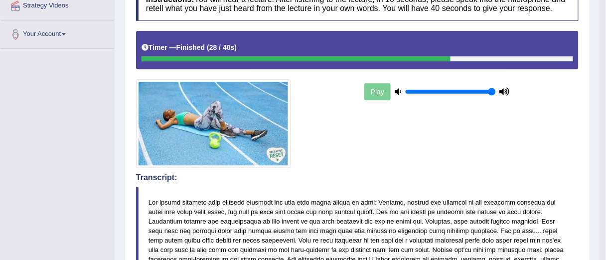
scroll to position [0, 0]
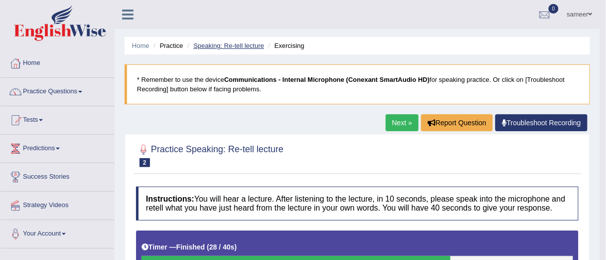
click at [250, 45] on link "Speaking: Re-tell lecture" at bounding box center [228, 45] width 71 height 7
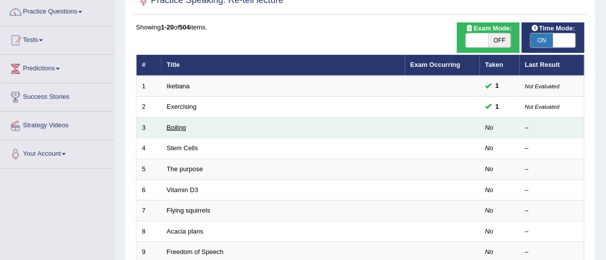
click at [174, 125] on link "Boiling" at bounding box center [176, 127] width 19 height 7
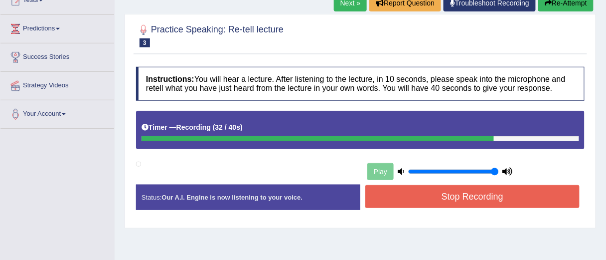
click at [440, 201] on button "Stop Recording" at bounding box center [472, 196] width 214 height 23
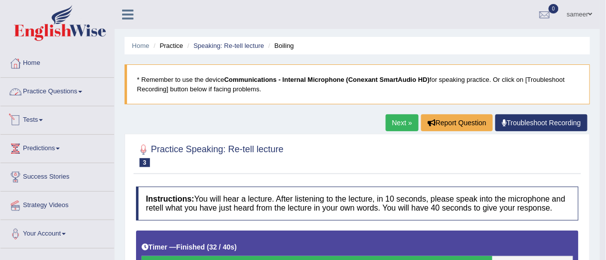
drag, startPoint x: 81, startPoint y: 97, endPoint x: 120, endPoint y: 110, distance: 41.0
click at [81, 97] on link "Practice Questions" at bounding box center [57, 90] width 114 height 25
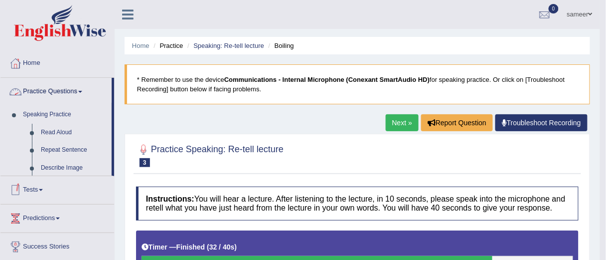
scroll to position [120, 0]
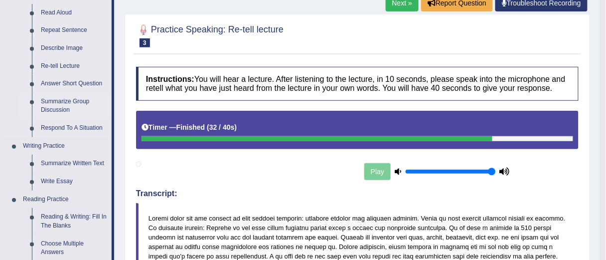
click at [61, 108] on link "Summarize Group Discussion" at bounding box center [73, 106] width 75 height 26
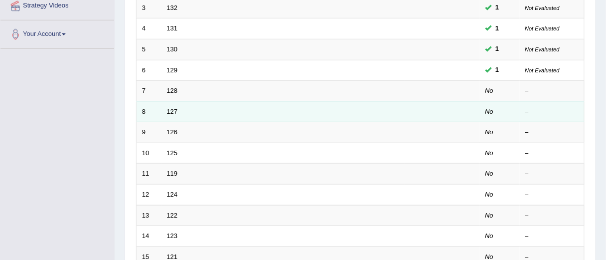
scroll to position [160, 0]
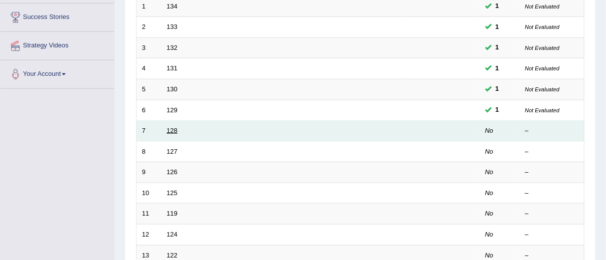
click at [172, 133] on link "128" at bounding box center [172, 130] width 11 height 7
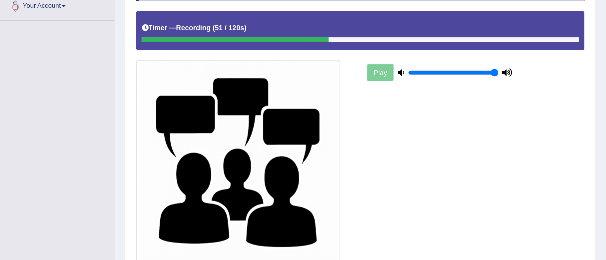
scroll to position [307, 0]
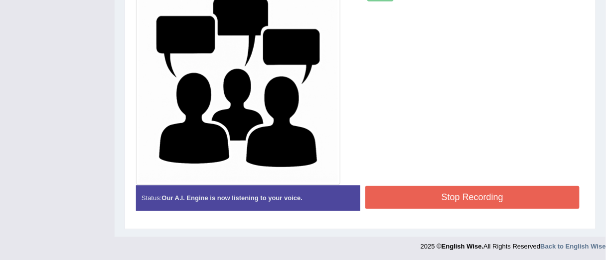
click at [447, 192] on button "Stop Recording" at bounding box center [472, 197] width 214 height 23
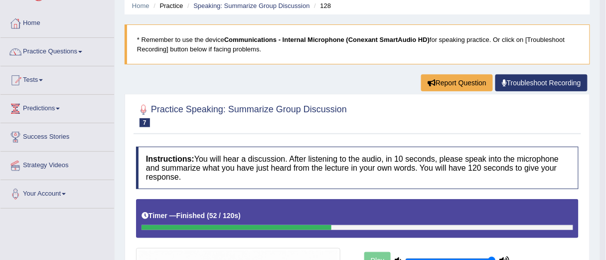
scroll to position [0, 0]
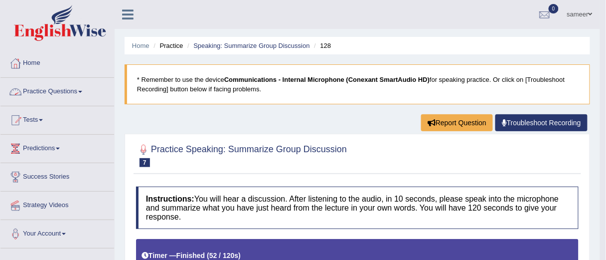
click at [79, 89] on link "Practice Questions" at bounding box center [57, 90] width 114 height 25
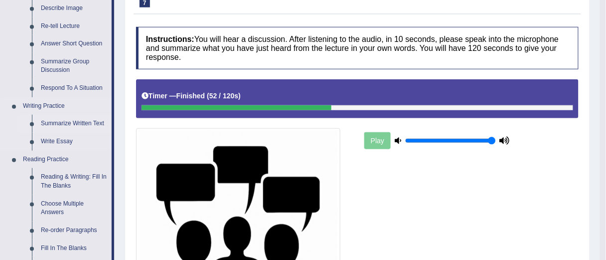
scroll to position [120, 0]
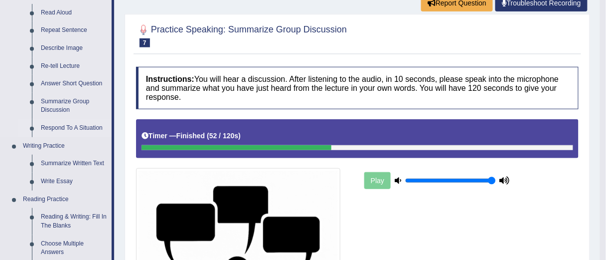
click at [77, 128] on link "Respond To A Situation" at bounding box center [73, 128] width 75 height 18
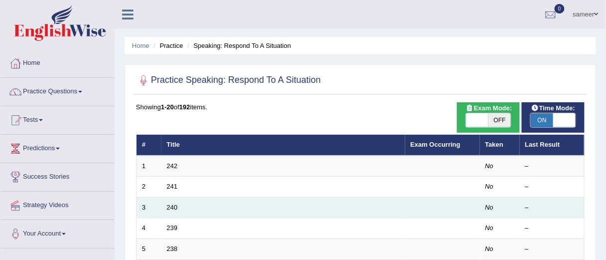
scroll to position [40, 0]
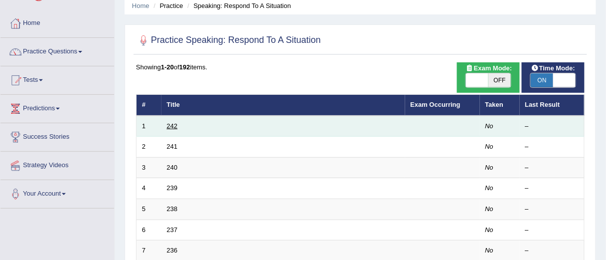
click at [173, 127] on link "242" at bounding box center [172, 125] width 11 height 7
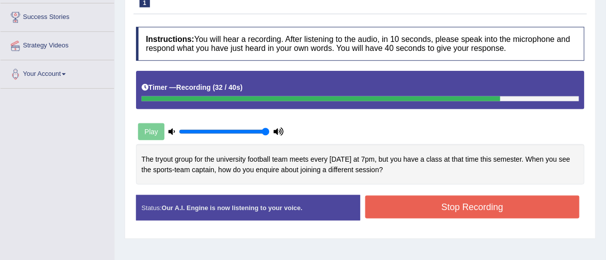
click at [423, 207] on button "Stop Recording" at bounding box center [472, 206] width 214 height 23
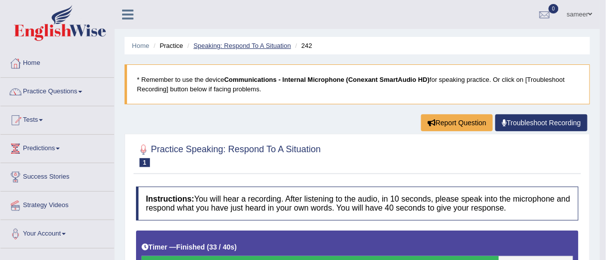
click at [270, 46] on link "Speaking: Respond To A Situation" at bounding box center [242, 45] width 98 height 7
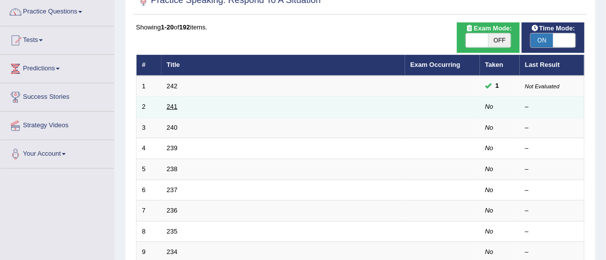
scroll to position [80, 0]
click at [170, 105] on link "241" at bounding box center [172, 106] width 11 height 7
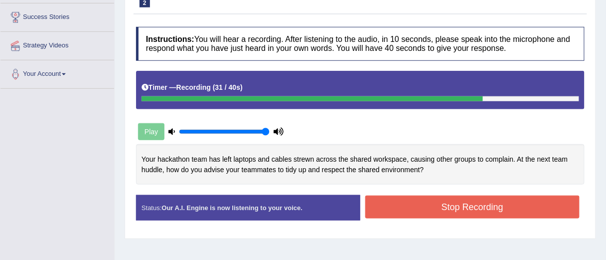
click at [444, 207] on button "Stop Recording" at bounding box center [472, 206] width 214 height 23
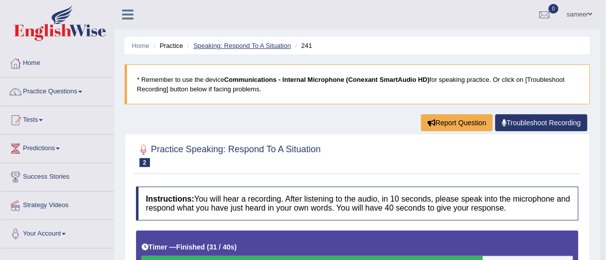
click at [235, 46] on link "Speaking: Respond To A Situation" at bounding box center [242, 45] width 98 height 7
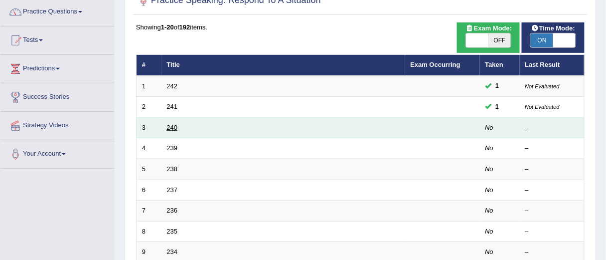
click at [175, 127] on link "240" at bounding box center [172, 127] width 11 height 7
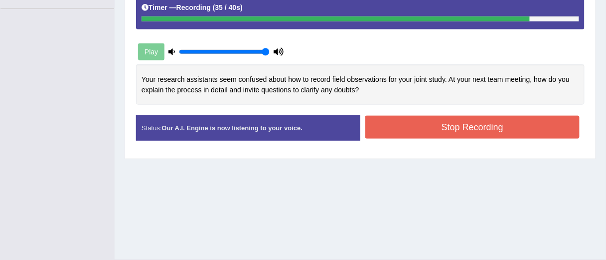
click at [451, 127] on button "Stop Recording" at bounding box center [472, 127] width 214 height 23
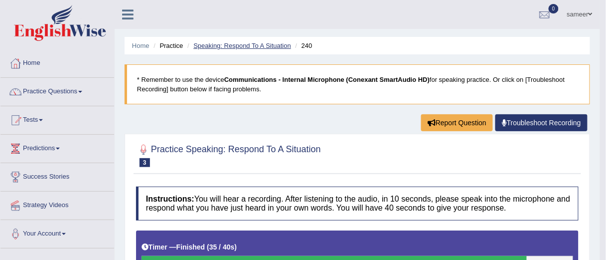
click at [245, 47] on link "Speaking: Respond To A Situation" at bounding box center [242, 45] width 98 height 7
